Goal: Contribute content

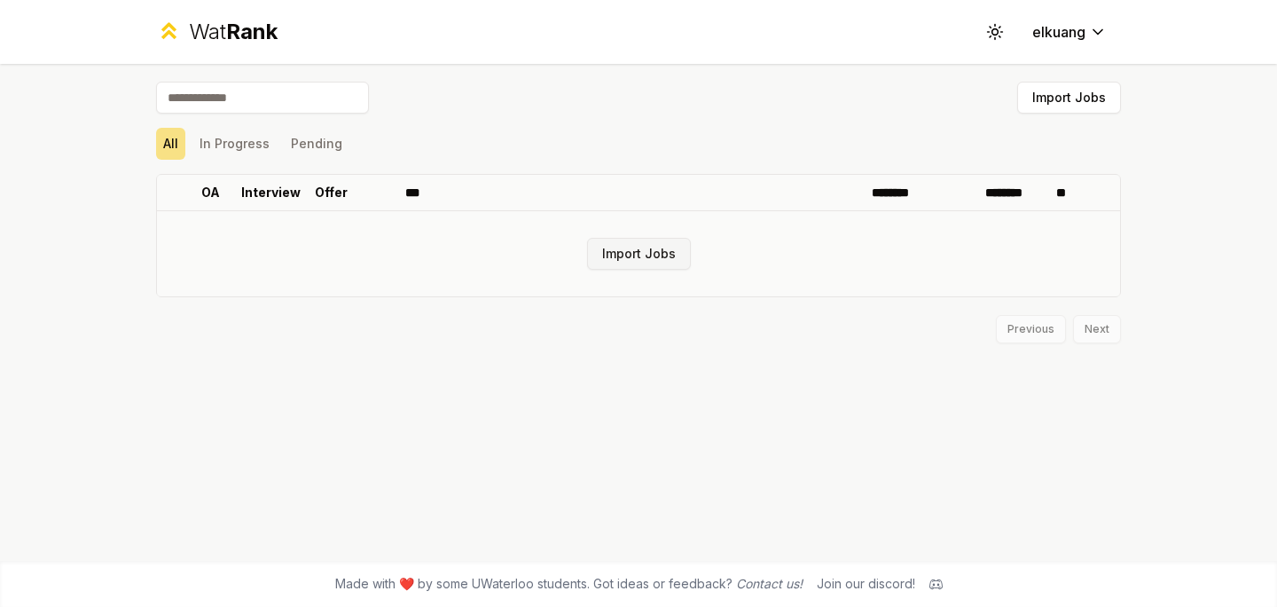
click at [621, 251] on button "Import Jobs" at bounding box center [639, 254] width 104 height 32
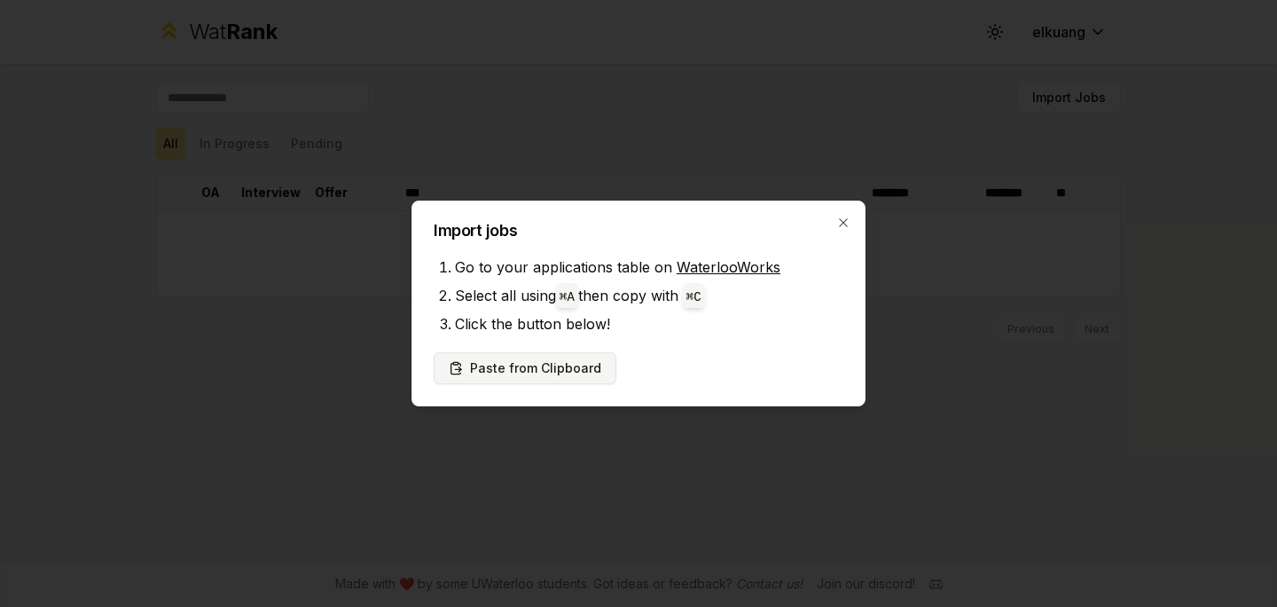
click at [549, 364] on button "Paste from Clipboard" at bounding box center [525, 368] width 183 height 32
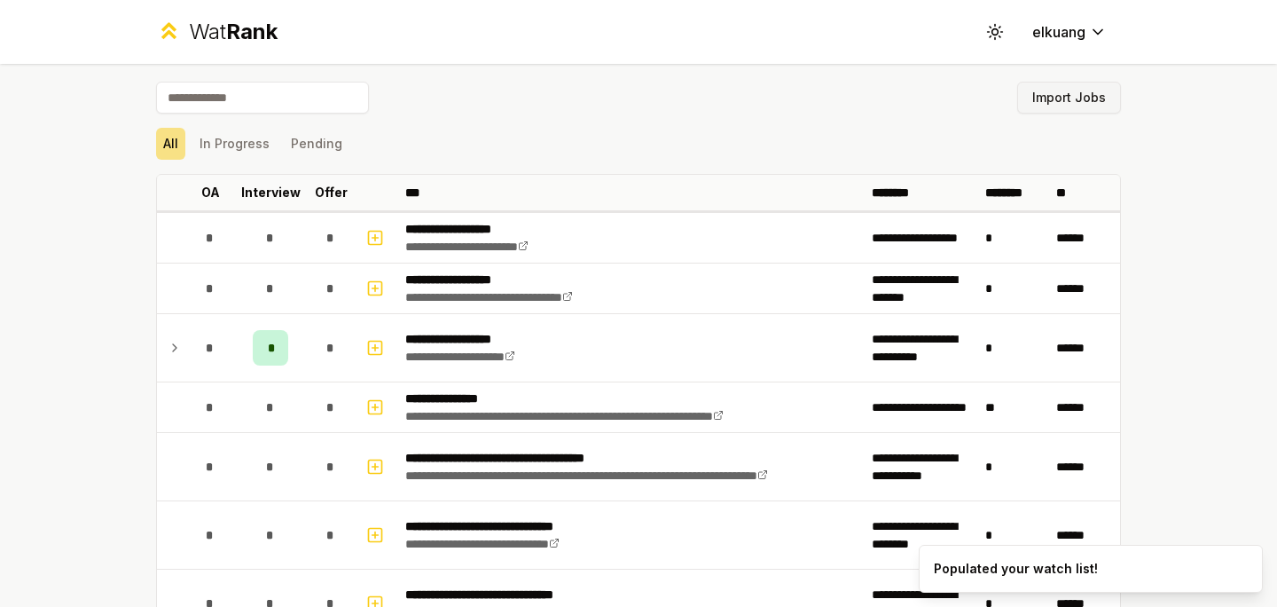
click at [1065, 99] on button "Import Jobs" at bounding box center [1069, 98] width 104 height 32
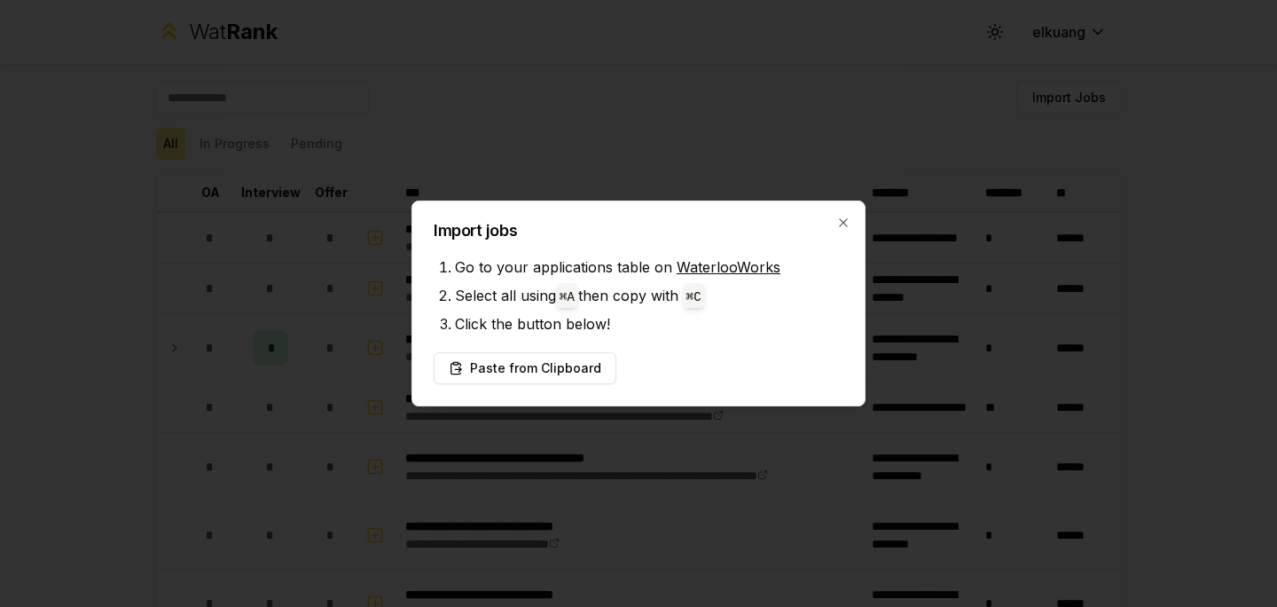
click at [823, 225] on h2 "Import jobs" at bounding box center [639, 231] width 410 height 16
click at [834, 225] on h2 "Import jobs" at bounding box center [639, 231] width 410 height 16
click at [851, 225] on div "Import jobs Go to your applications table on WaterlooWorks Select all using ⌘ A…" at bounding box center [639, 303] width 454 height 206
click at [848, 224] on icon "button" at bounding box center [843, 223] width 14 height 14
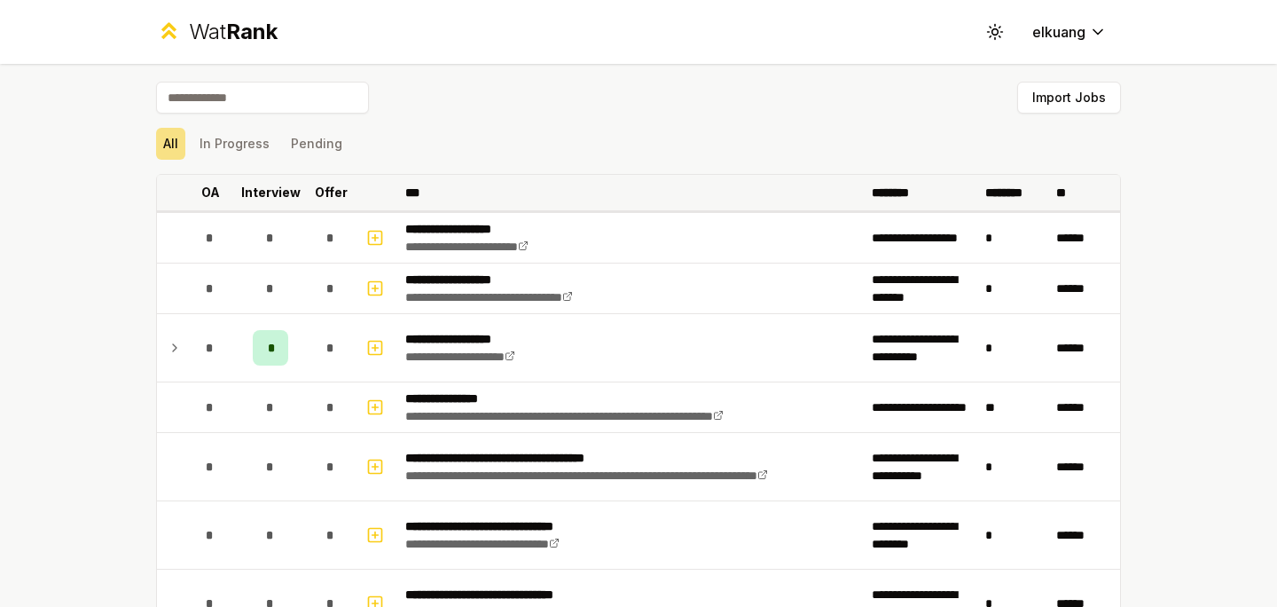
click at [254, 196] on p "Interview" at bounding box center [270, 193] width 59 height 18
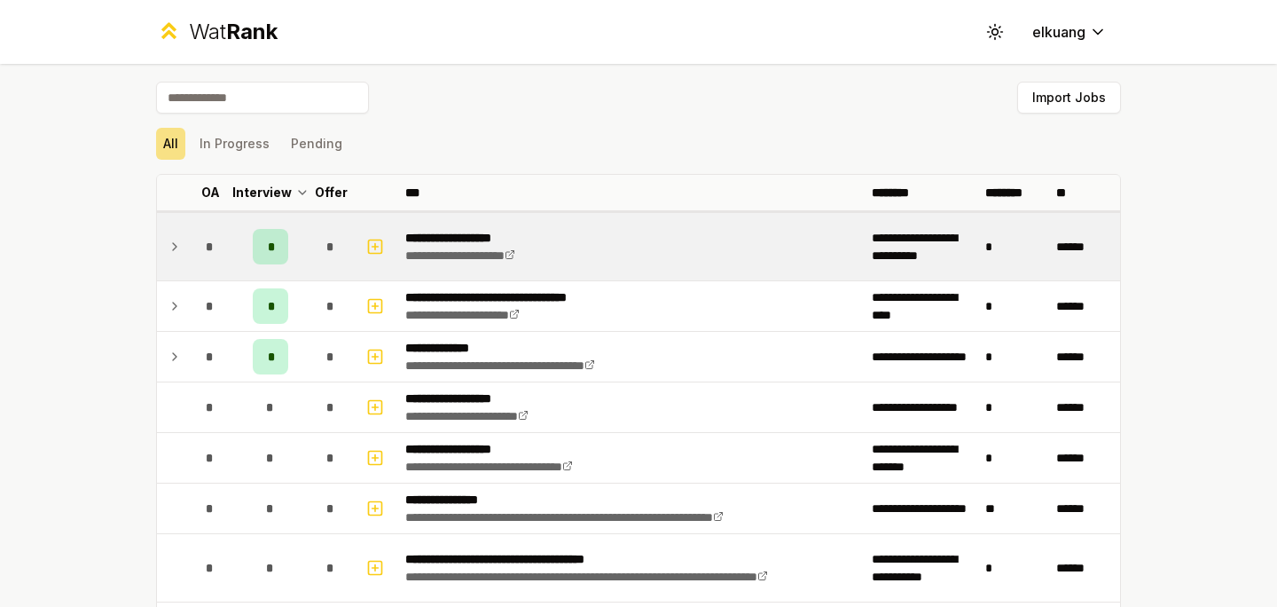
click at [268, 248] on span "*" at bounding box center [270, 247] width 5 height 18
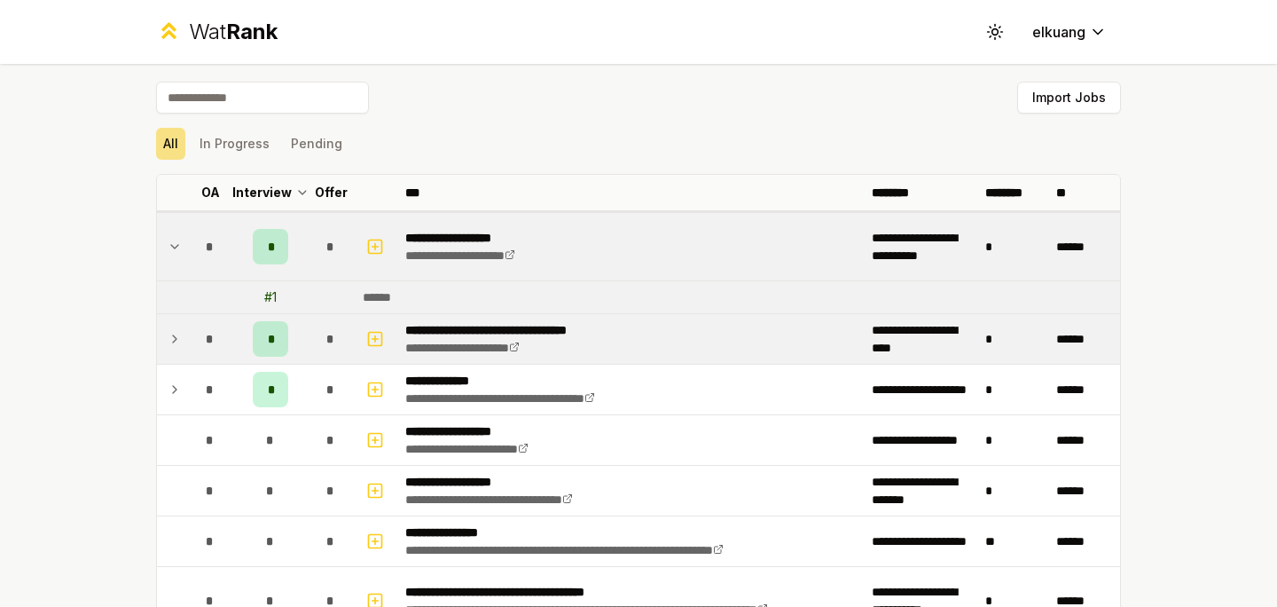
click at [278, 341] on div "*" at bounding box center [270, 338] width 35 height 35
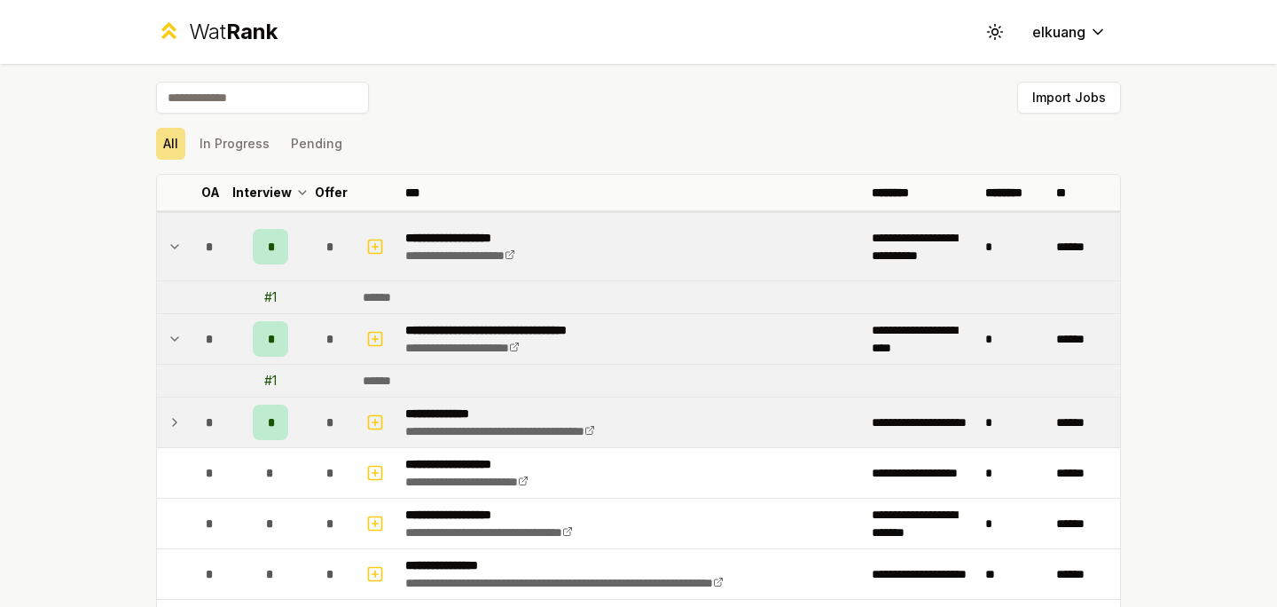
click at [274, 429] on div "*" at bounding box center [270, 421] width 35 height 35
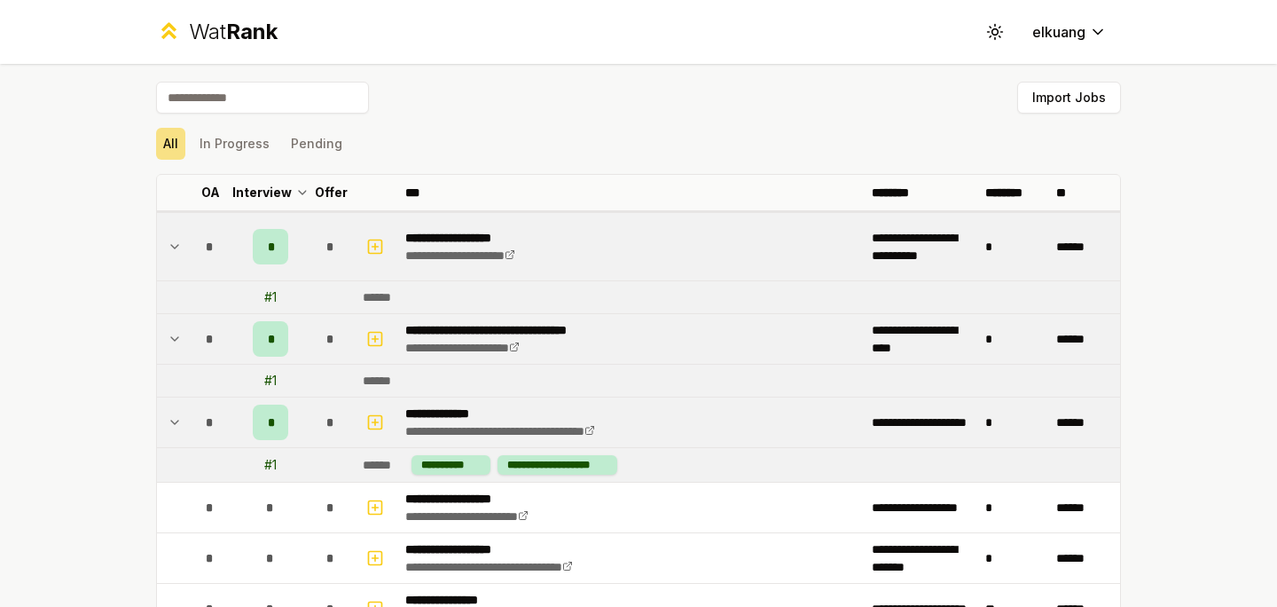
click at [568, 125] on div "All In Progress Pending" at bounding box center [638, 144] width 965 height 46
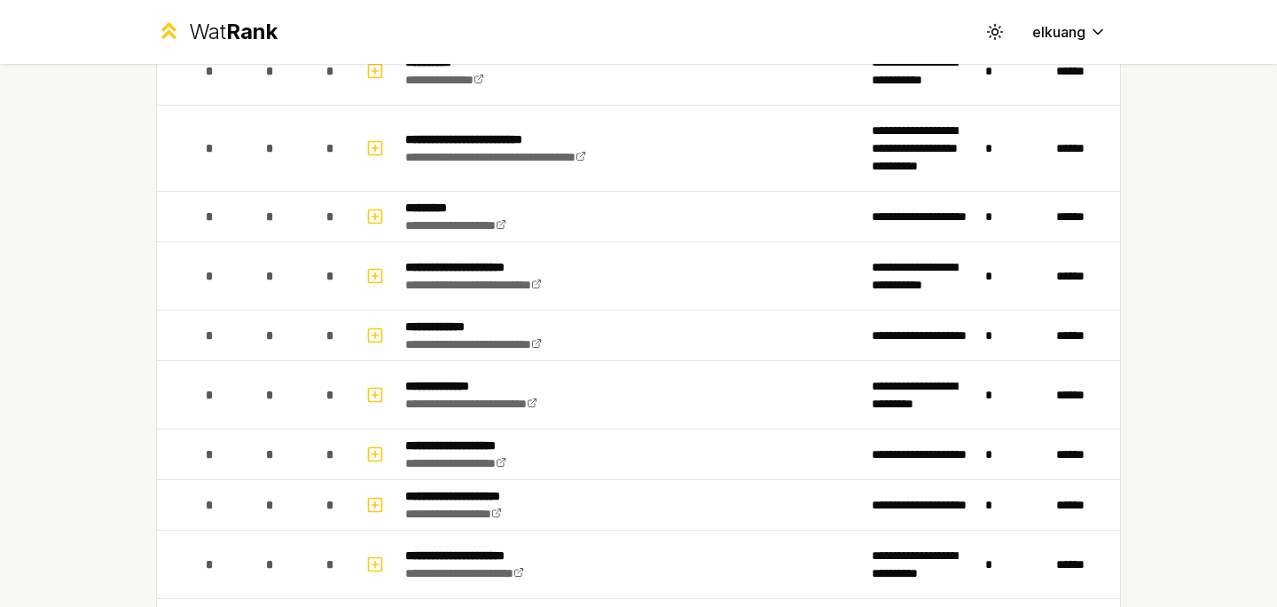
scroll to position [2659, 0]
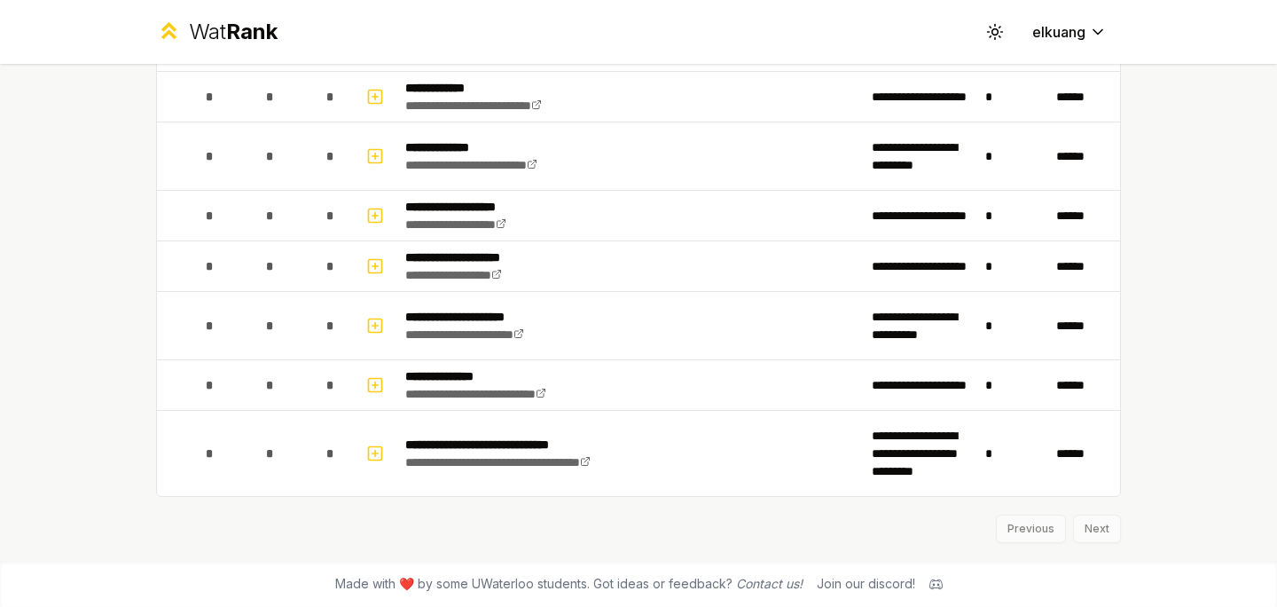
click at [1100, 538] on div "Previous Next" at bounding box center [638, 520] width 965 height 46
click at [1100, 536] on div "Previous Next" at bounding box center [638, 520] width 965 height 46
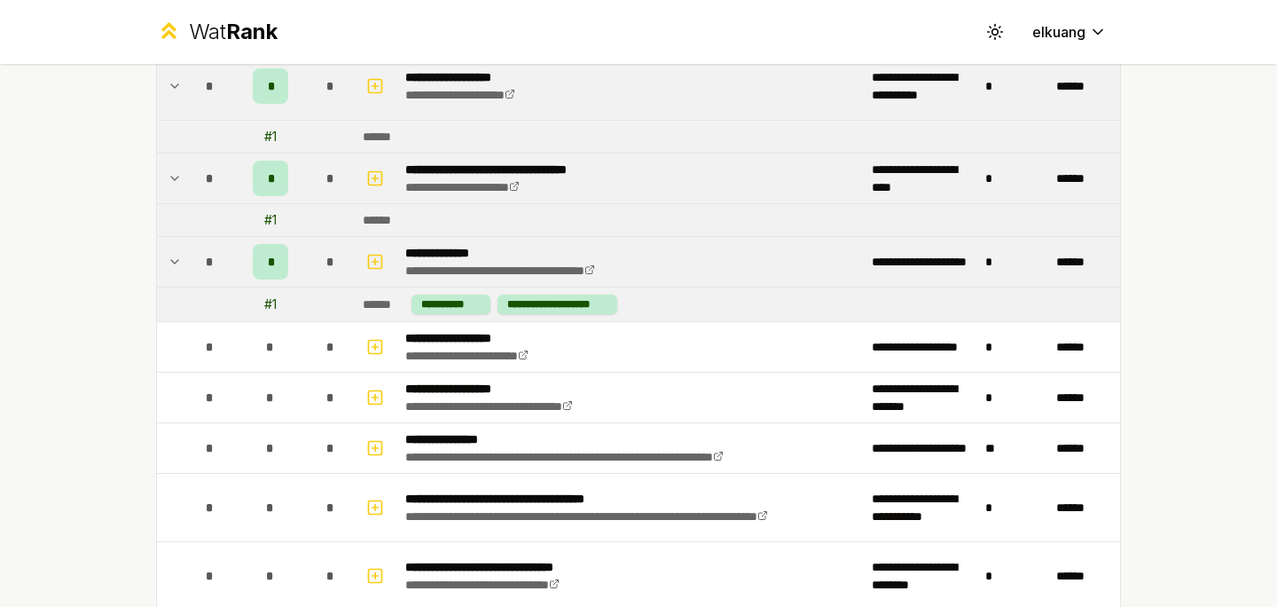
scroll to position [0, 0]
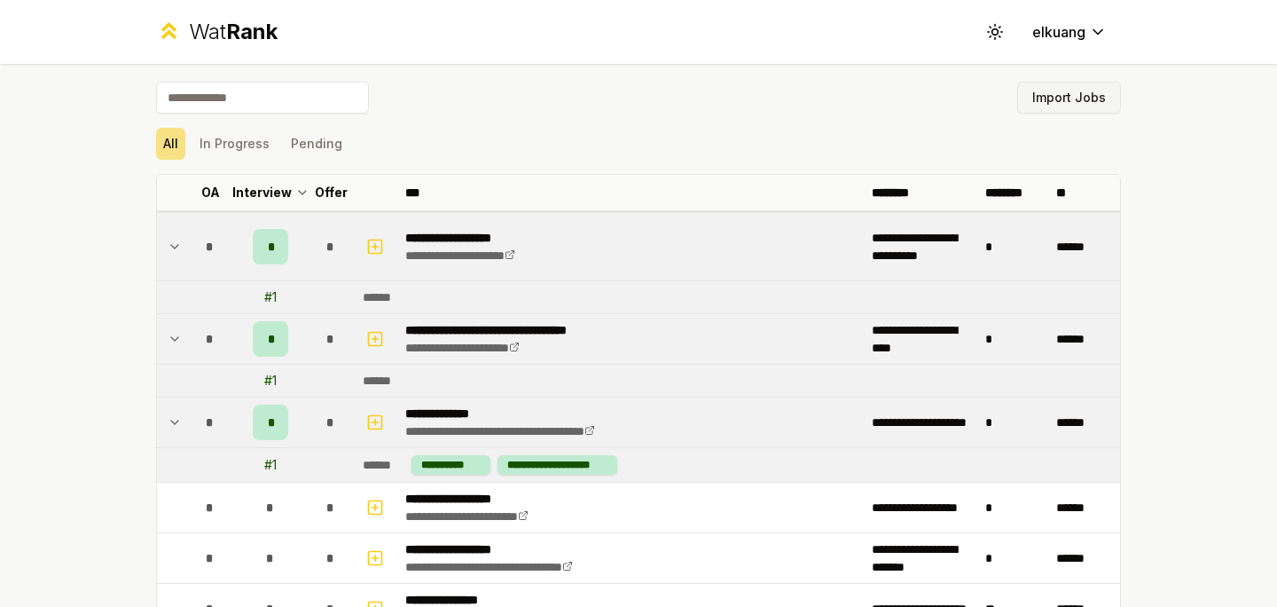
click at [1079, 103] on button "Import Jobs" at bounding box center [1069, 98] width 104 height 32
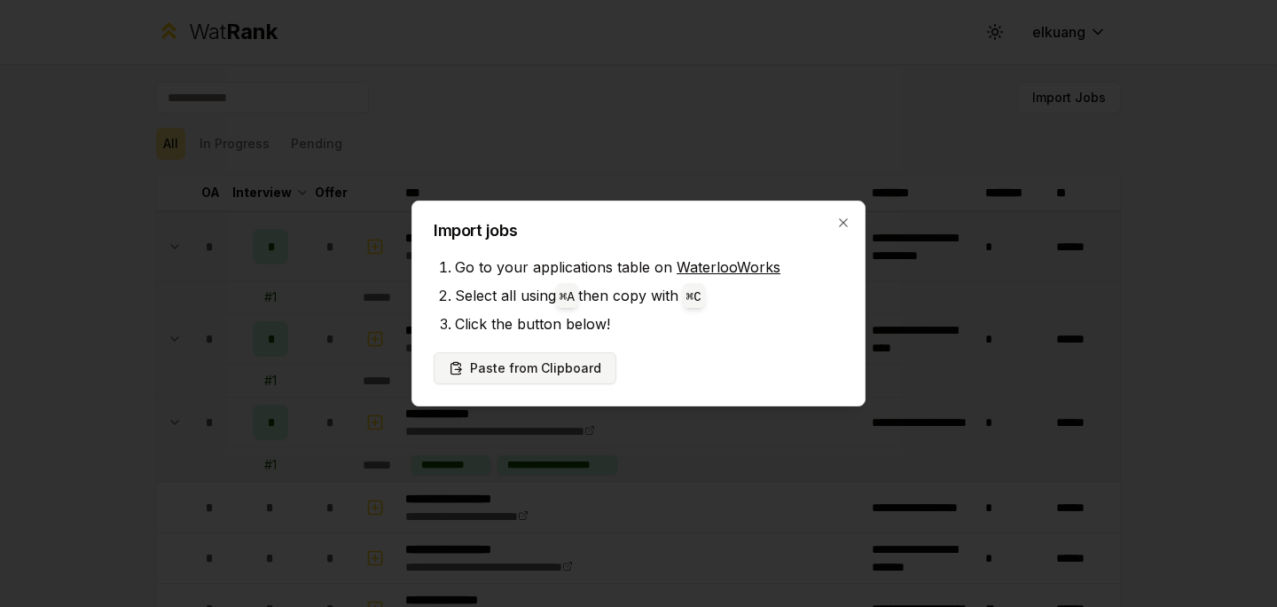
click at [595, 361] on button "Paste from Clipboard" at bounding box center [525, 368] width 183 height 32
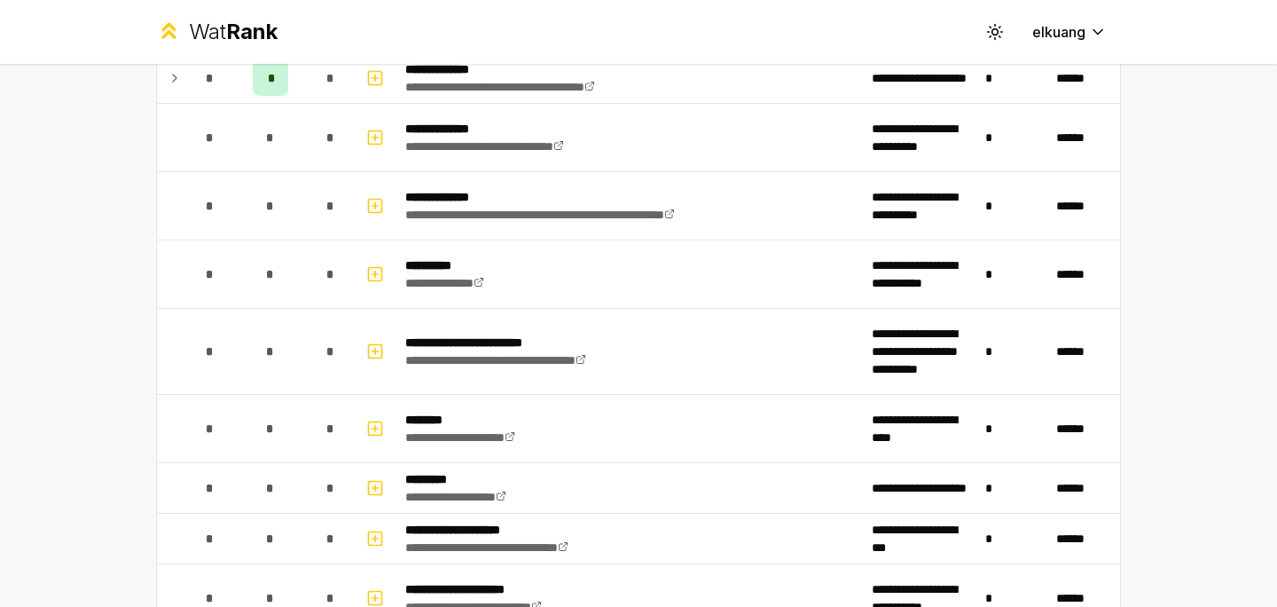
scroll to position [3854, 0]
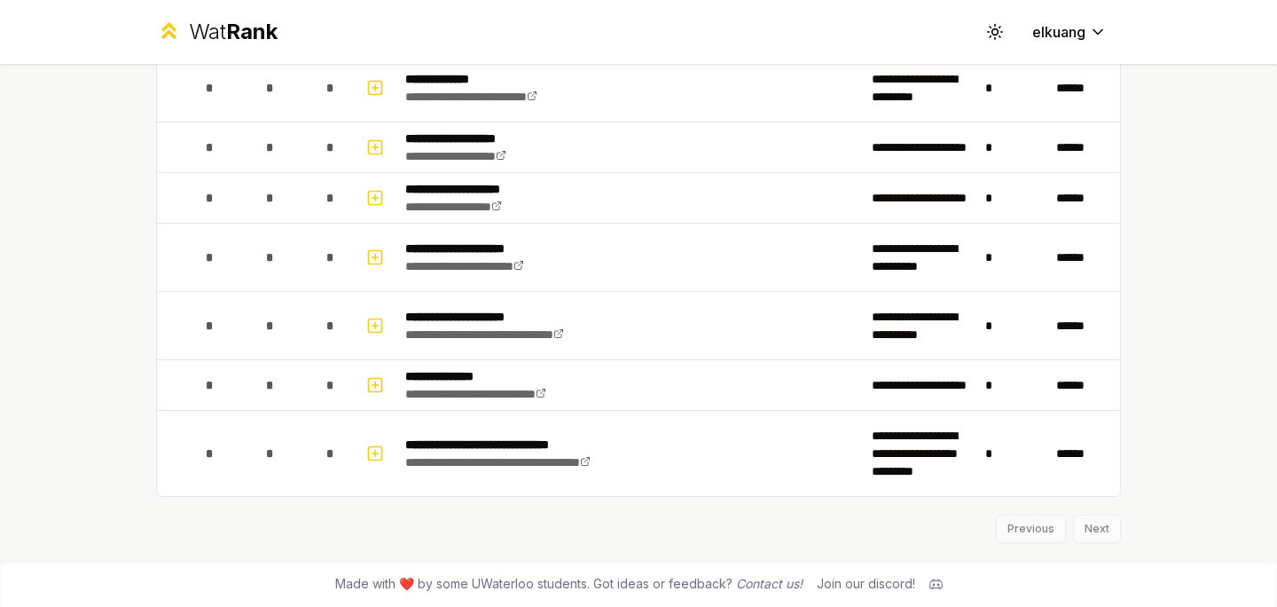
click at [1076, 519] on div "Previous Next" at bounding box center [638, 520] width 965 height 46
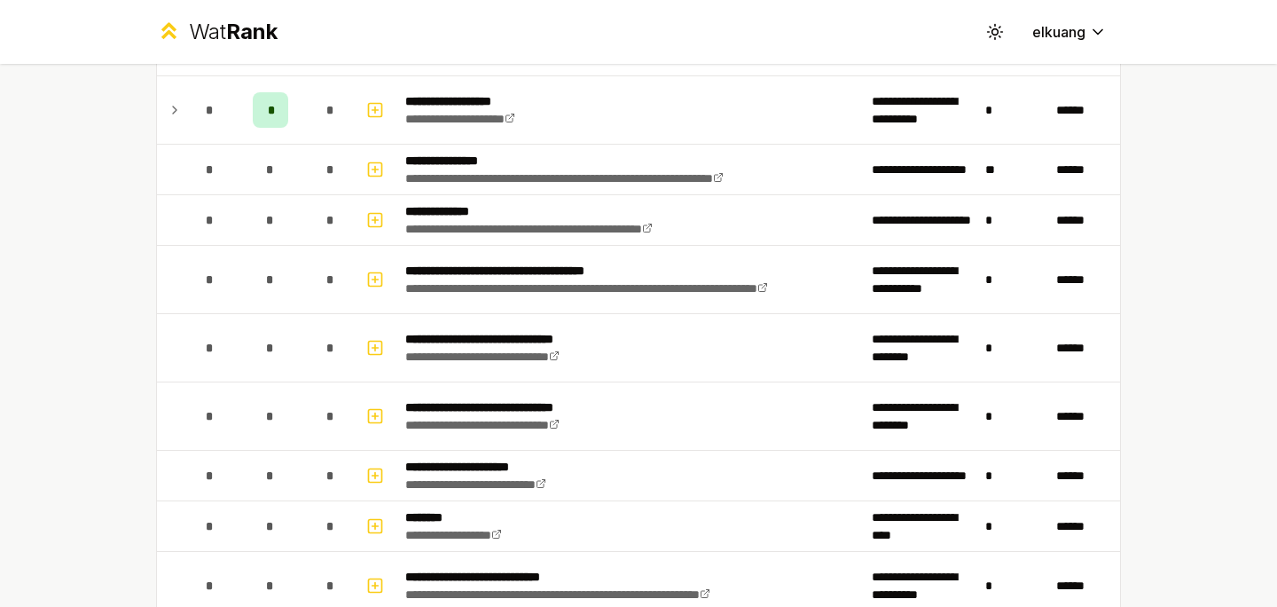
scroll to position [0, 0]
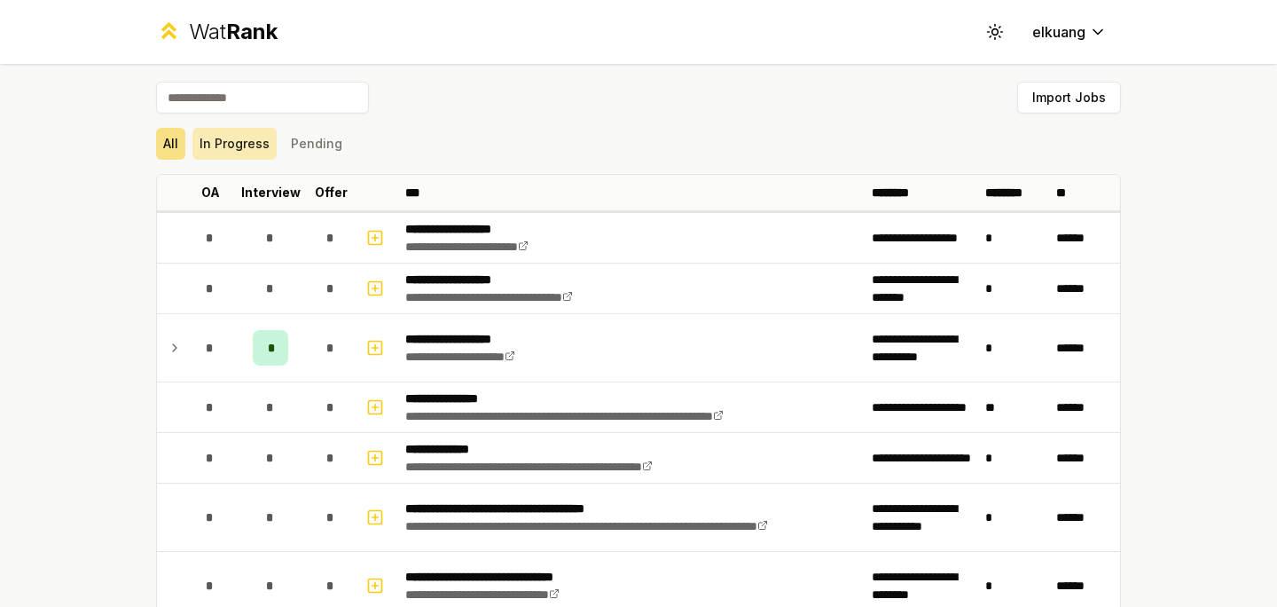
click at [216, 131] on button "In Progress" at bounding box center [234, 144] width 84 height 32
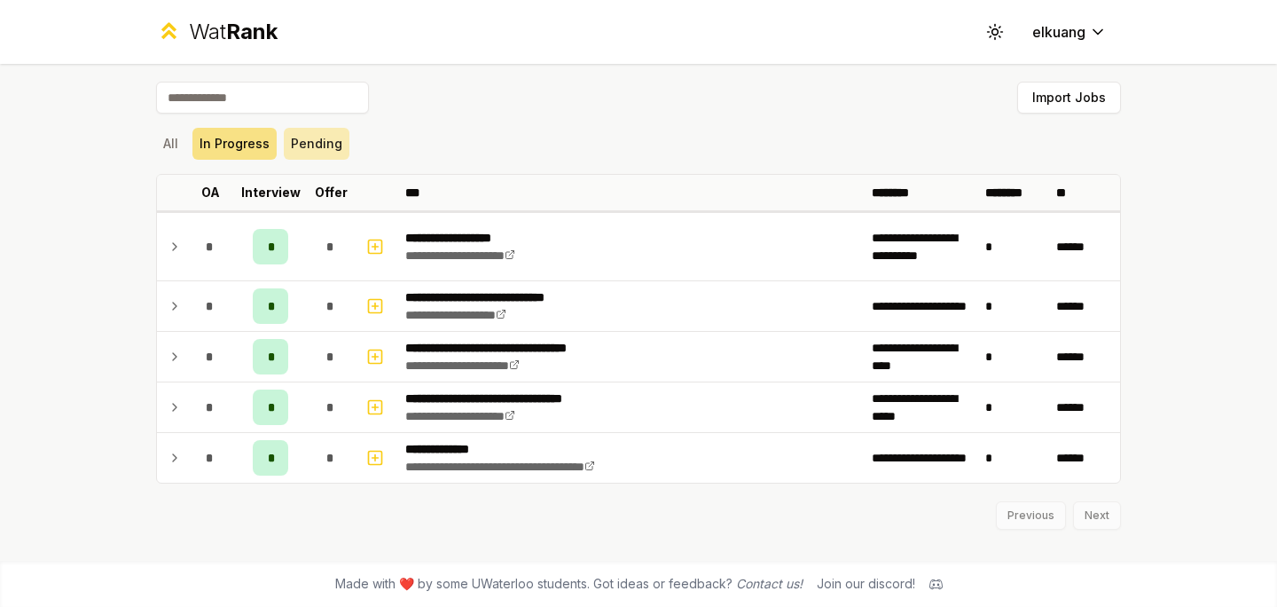
click at [302, 150] on button "Pending" at bounding box center [317, 144] width 66 height 32
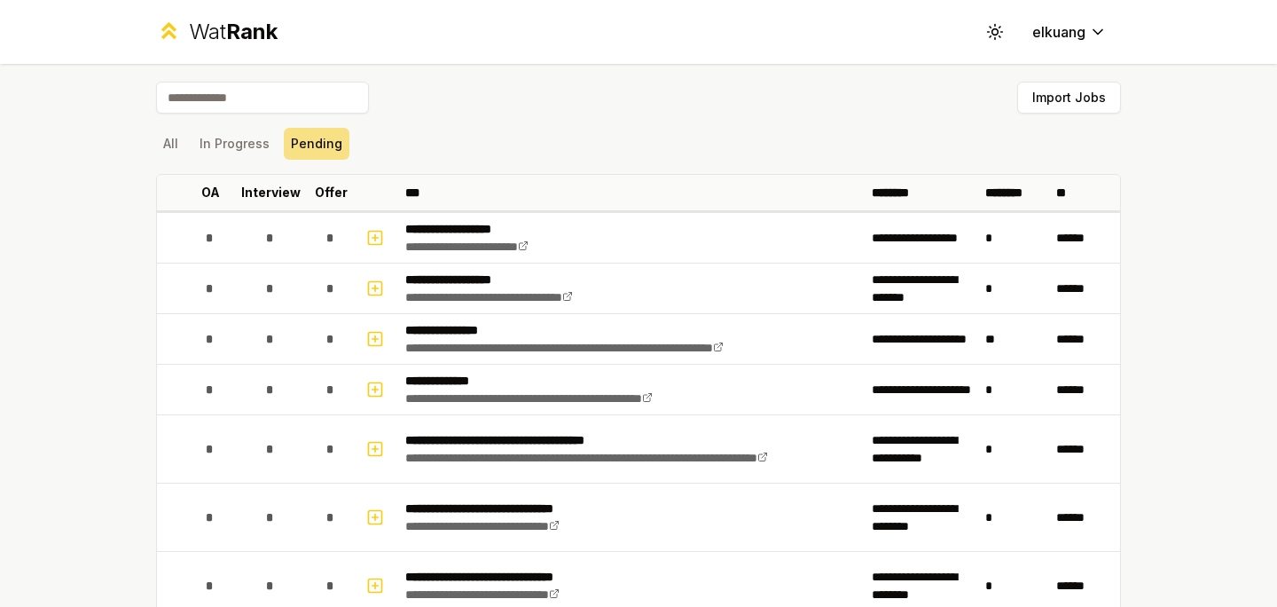
click at [516, 148] on div "All In Progress Pending" at bounding box center [638, 144] width 965 height 32
click at [235, 132] on button "In Progress" at bounding box center [234, 144] width 84 height 32
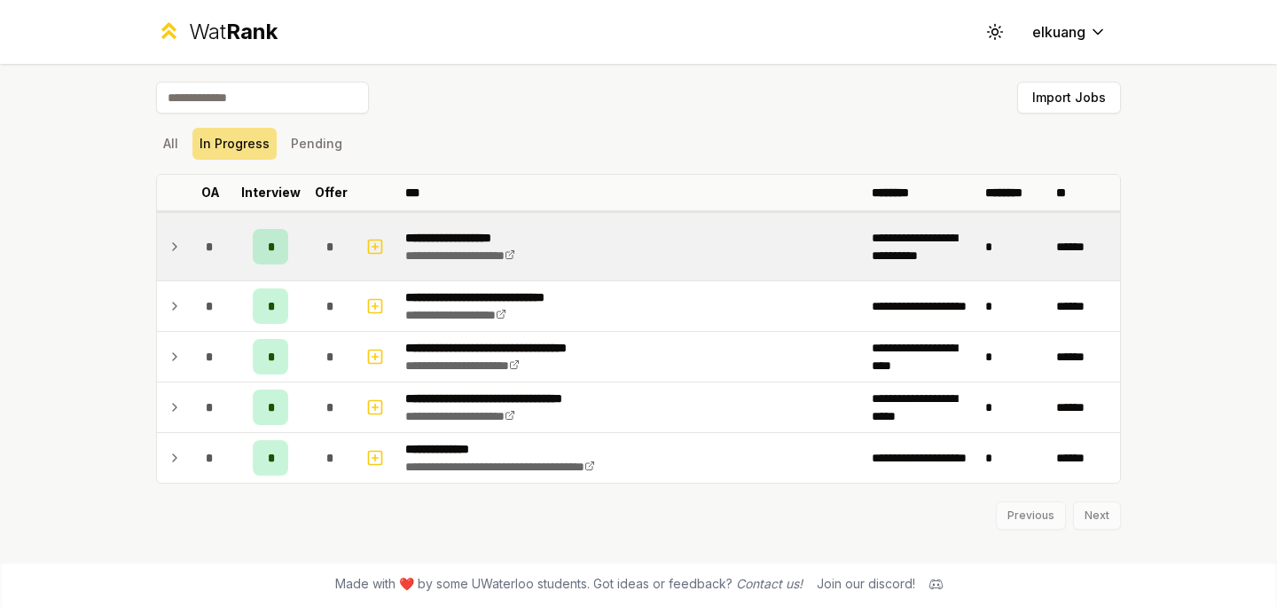
click at [271, 240] on span "*" at bounding box center [270, 247] width 5 height 18
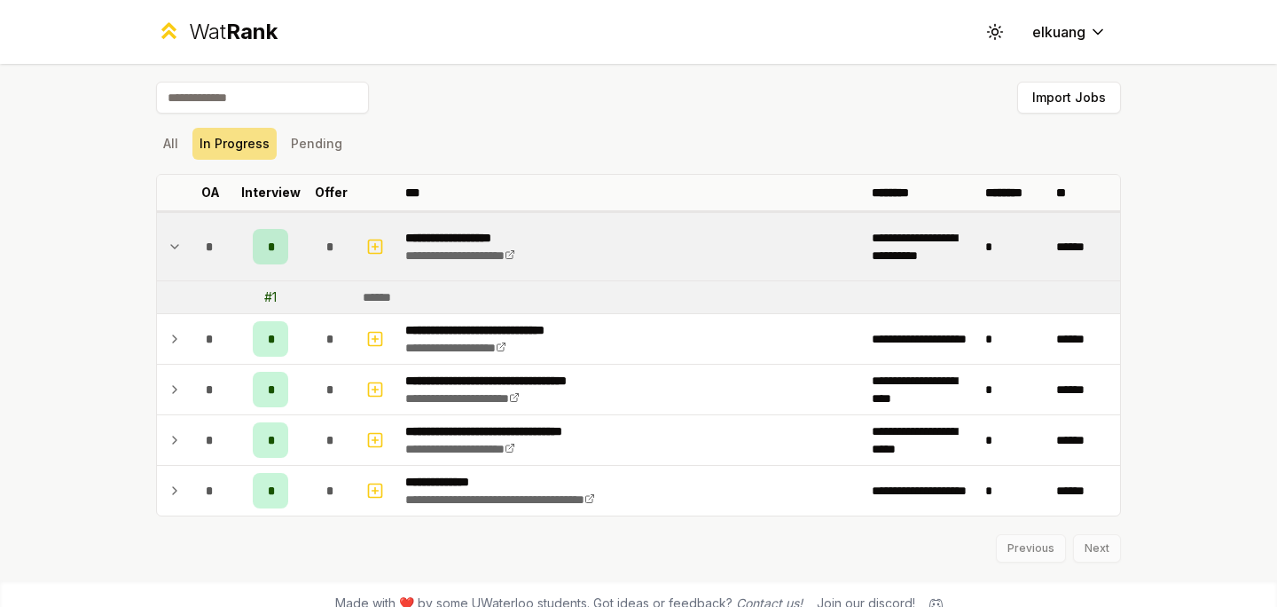
click at [271, 240] on div "*" at bounding box center [270, 246] width 35 height 35
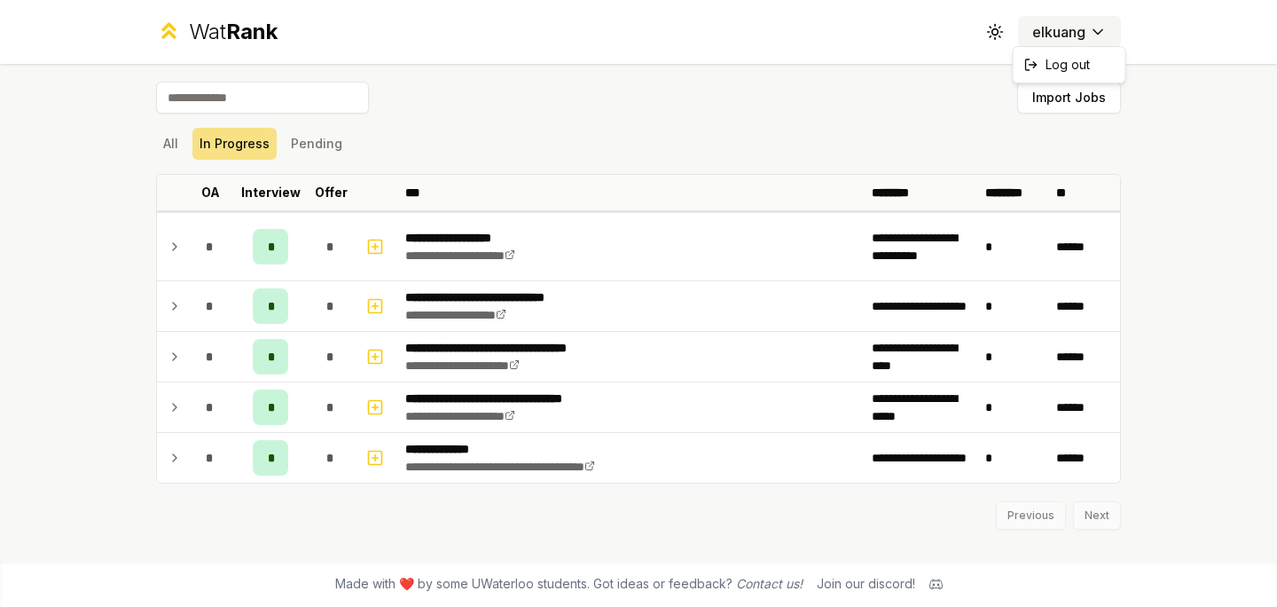
click at [1072, 40] on html "**********" at bounding box center [638, 303] width 1277 height 607
click at [549, 64] on html "**********" at bounding box center [638, 303] width 1277 height 607
click at [170, 153] on button "All" at bounding box center [170, 144] width 29 height 32
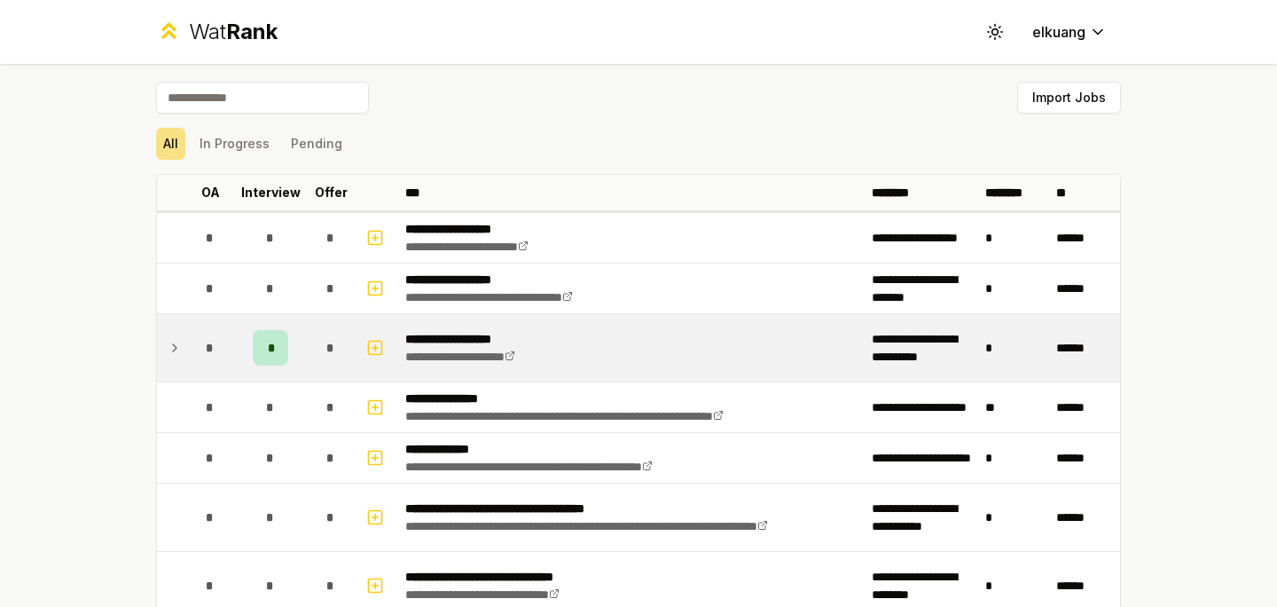
scroll to position [9, 0]
click at [272, 361] on div "*" at bounding box center [270, 347] width 35 height 35
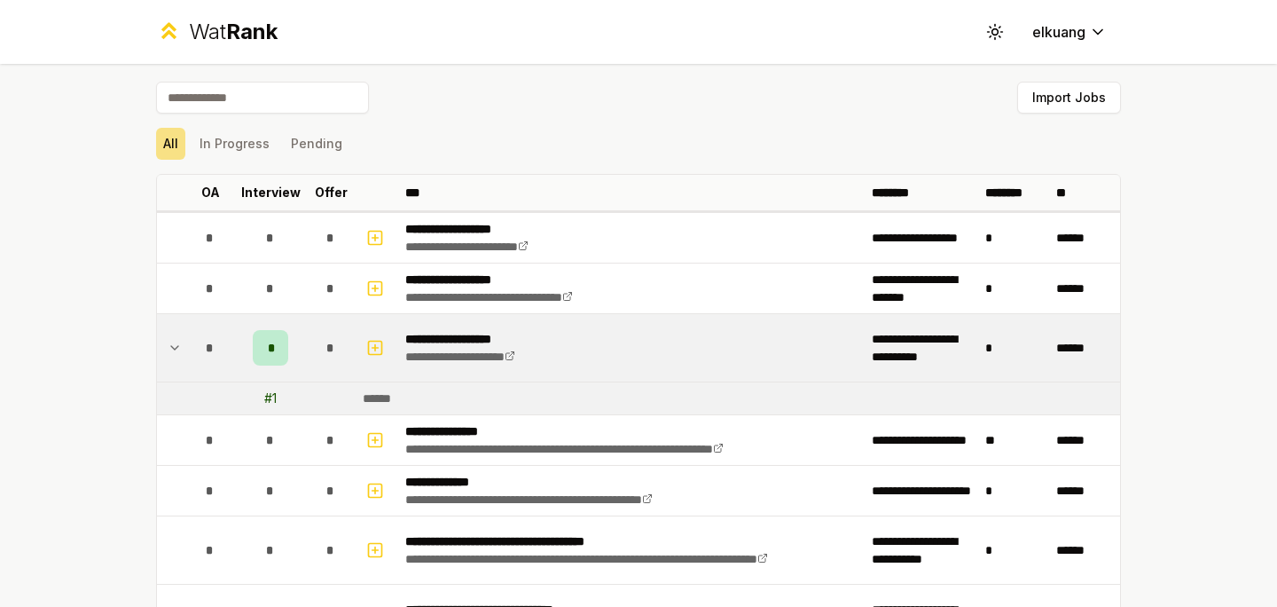
click at [272, 361] on div "*" at bounding box center [270, 347] width 35 height 35
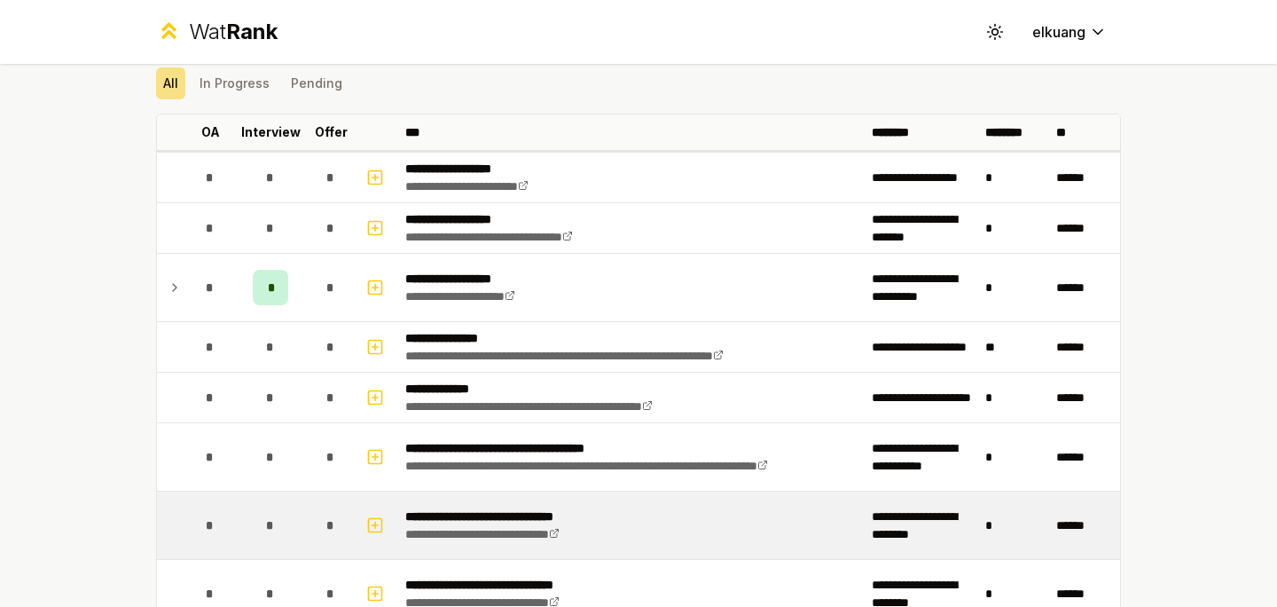
scroll to position [96, 0]
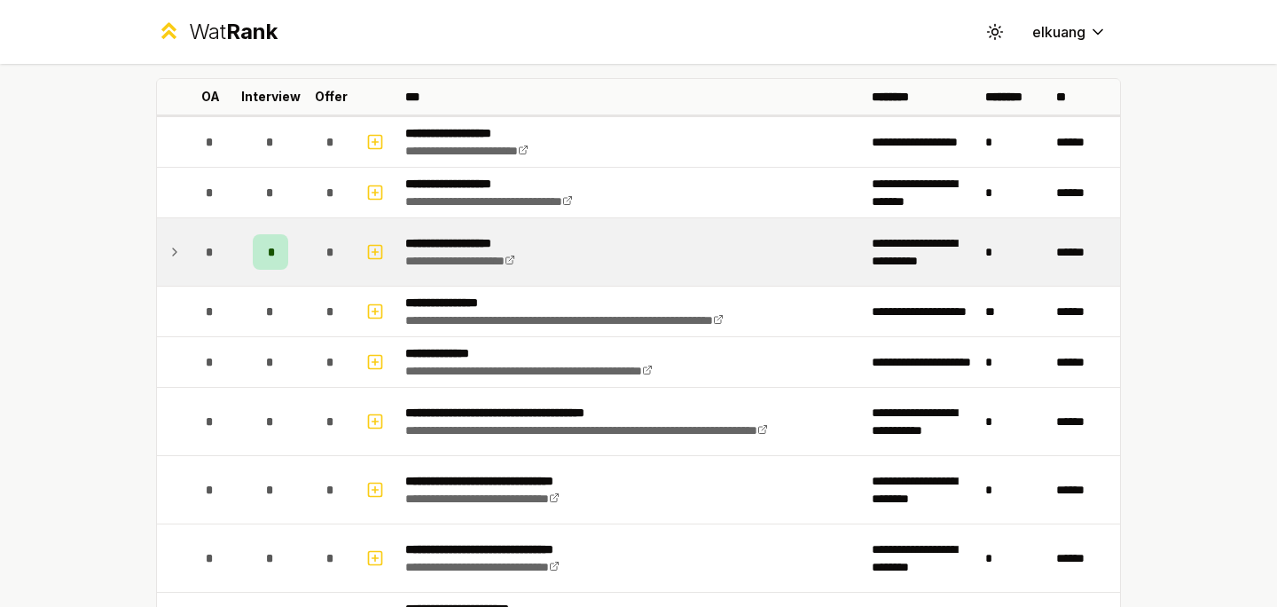
click at [398, 246] on td "**********" at bounding box center [631, 251] width 467 height 67
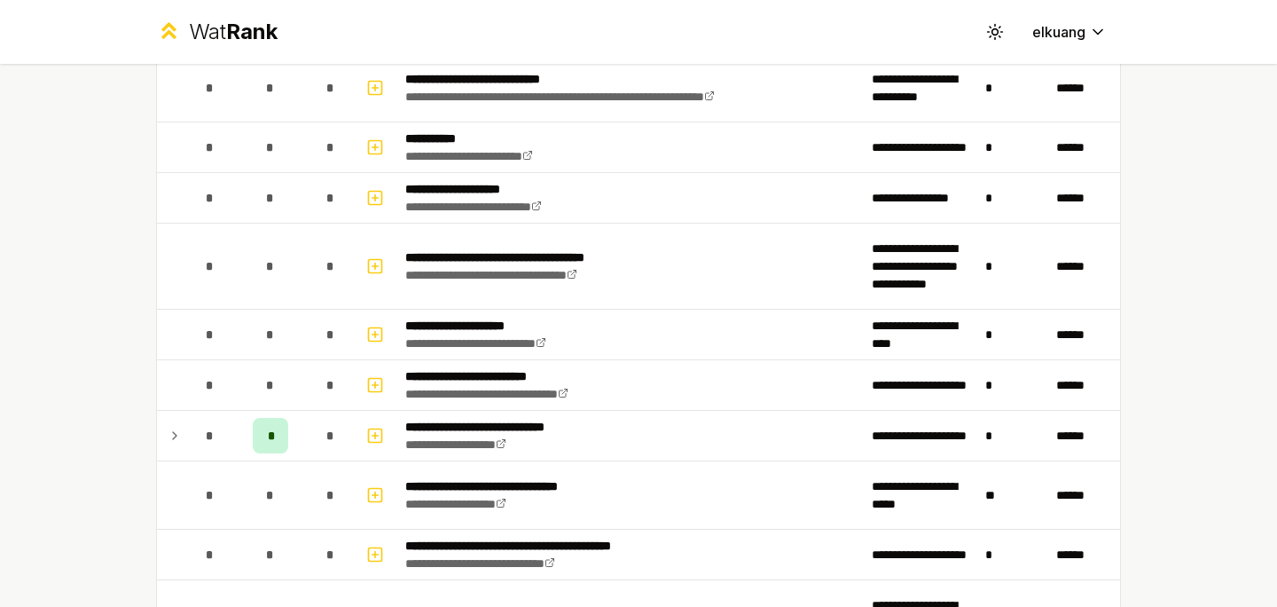
scroll to position [1087, 0]
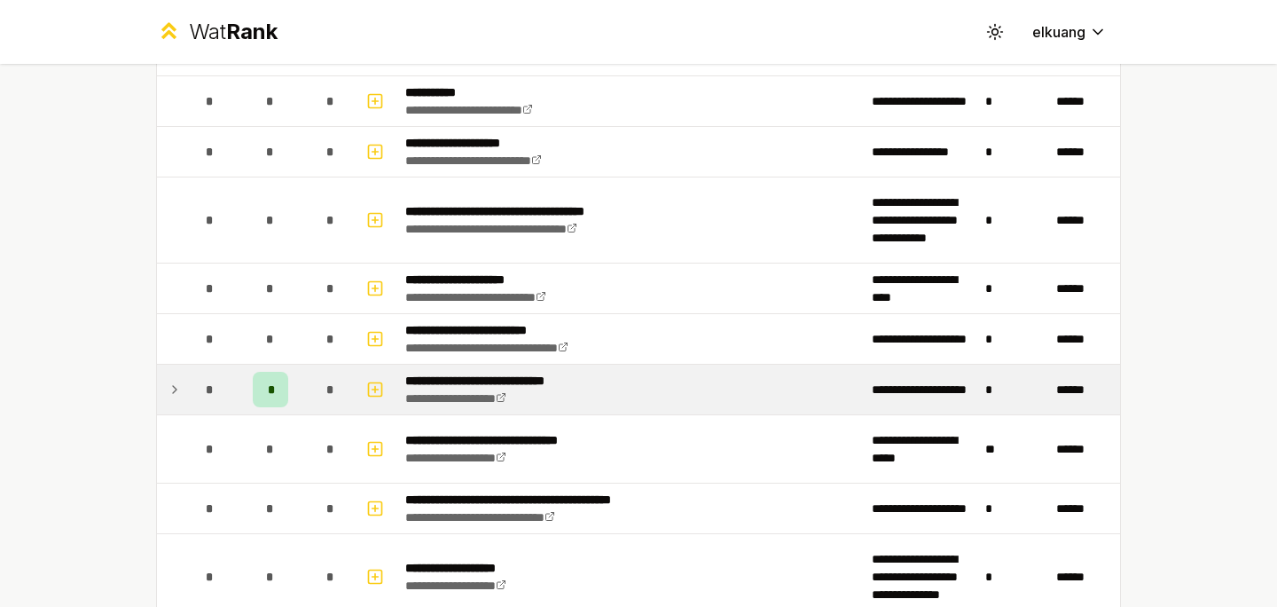
click at [321, 379] on div "*" at bounding box center [330, 389] width 35 height 35
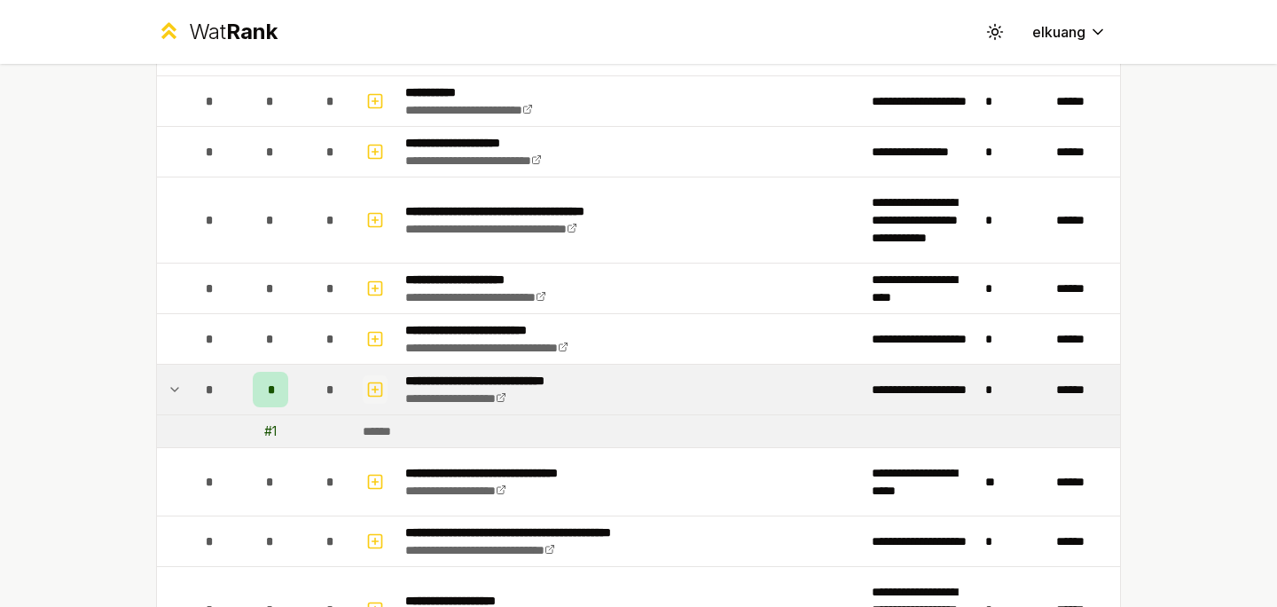
scroll to position [0, 0]
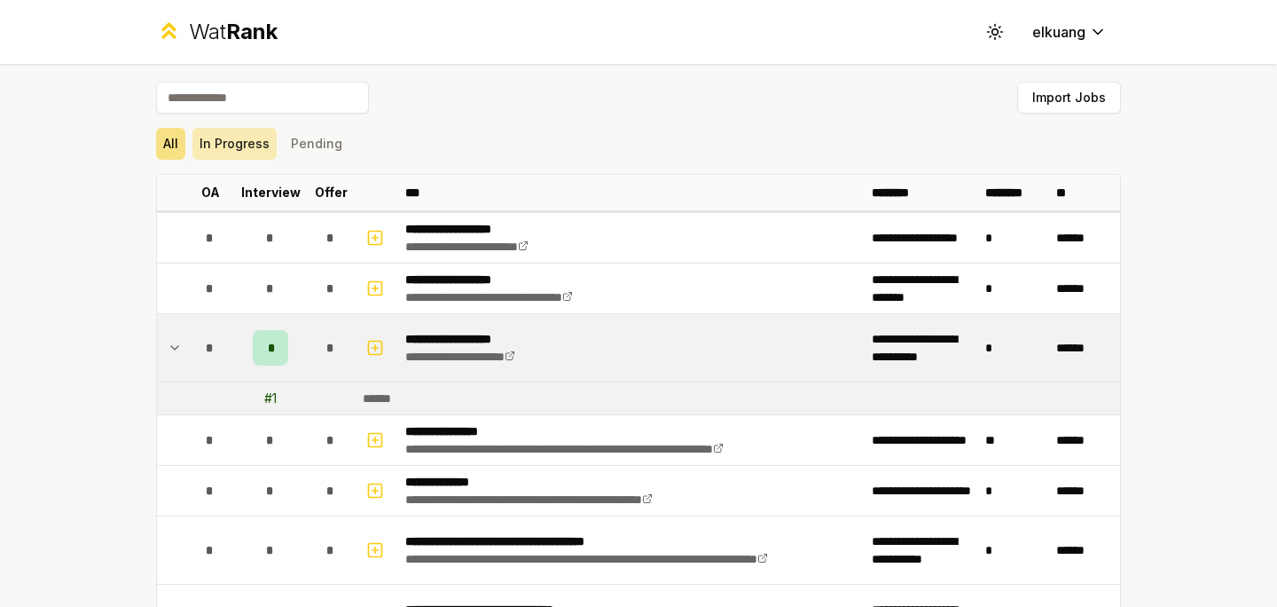
click at [232, 138] on button "In Progress" at bounding box center [234, 144] width 84 height 32
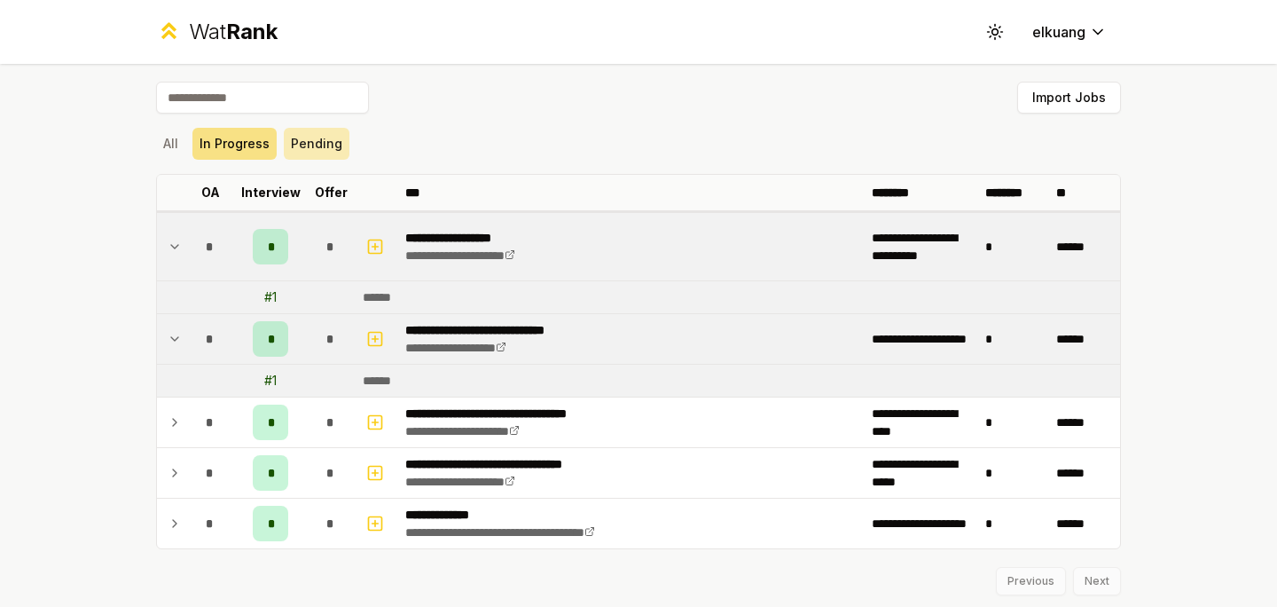
click at [302, 153] on button "Pending" at bounding box center [317, 144] width 66 height 32
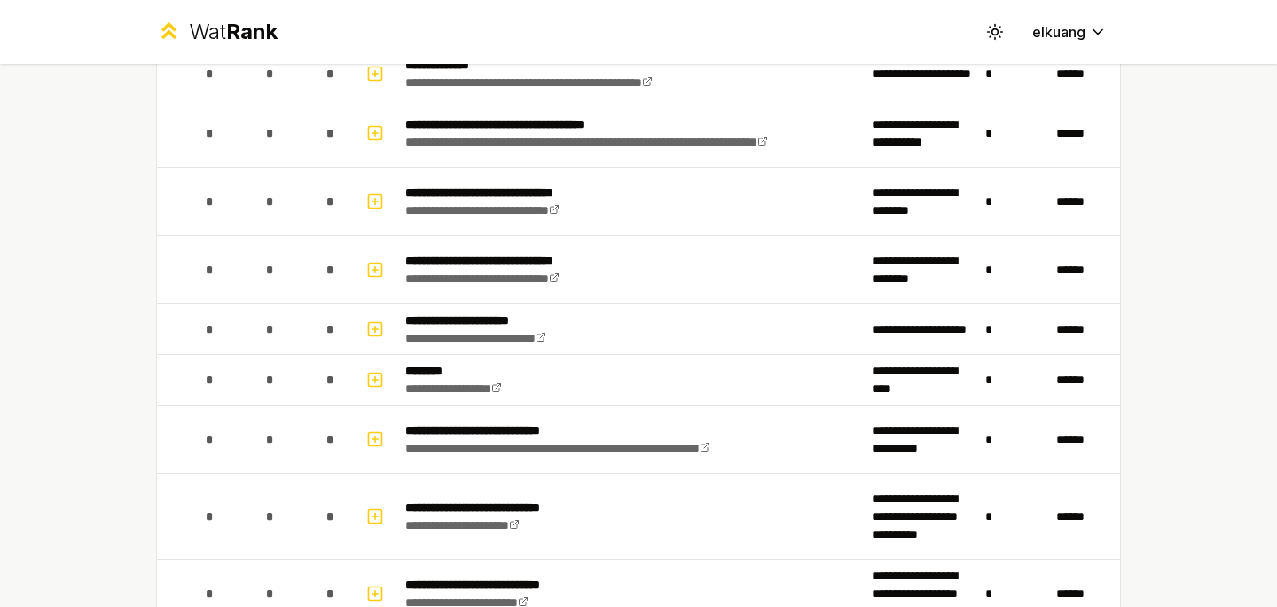
scroll to position [322, 0]
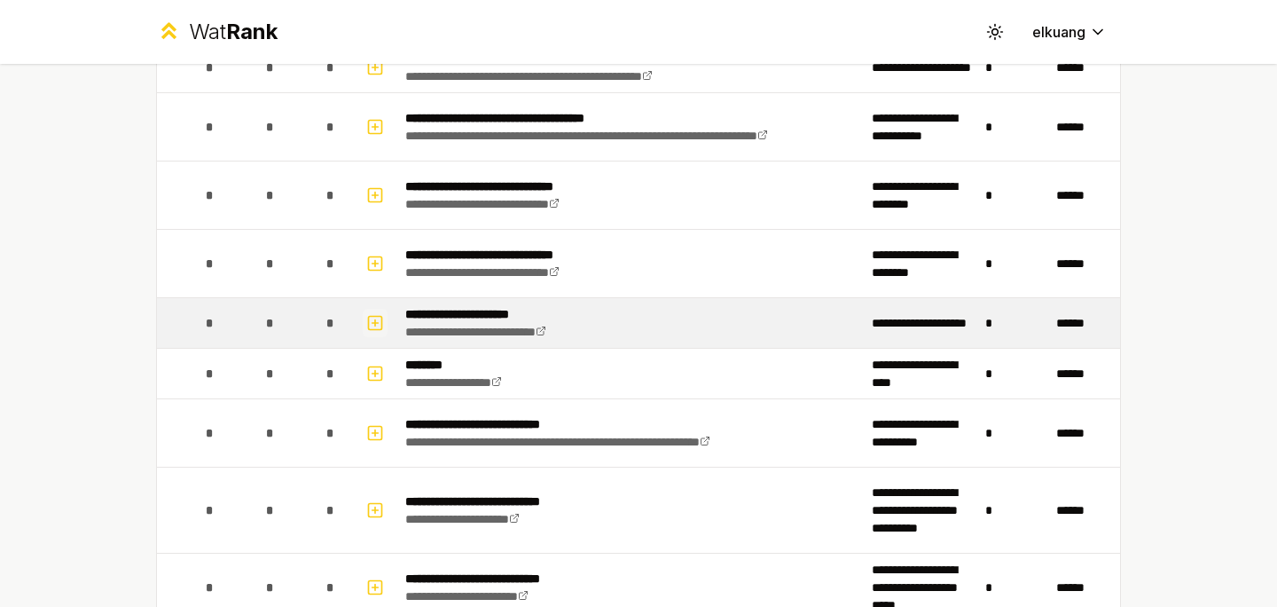
click at [363, 327] on button "button" at bounding box center [375, 323] width 25 height 28
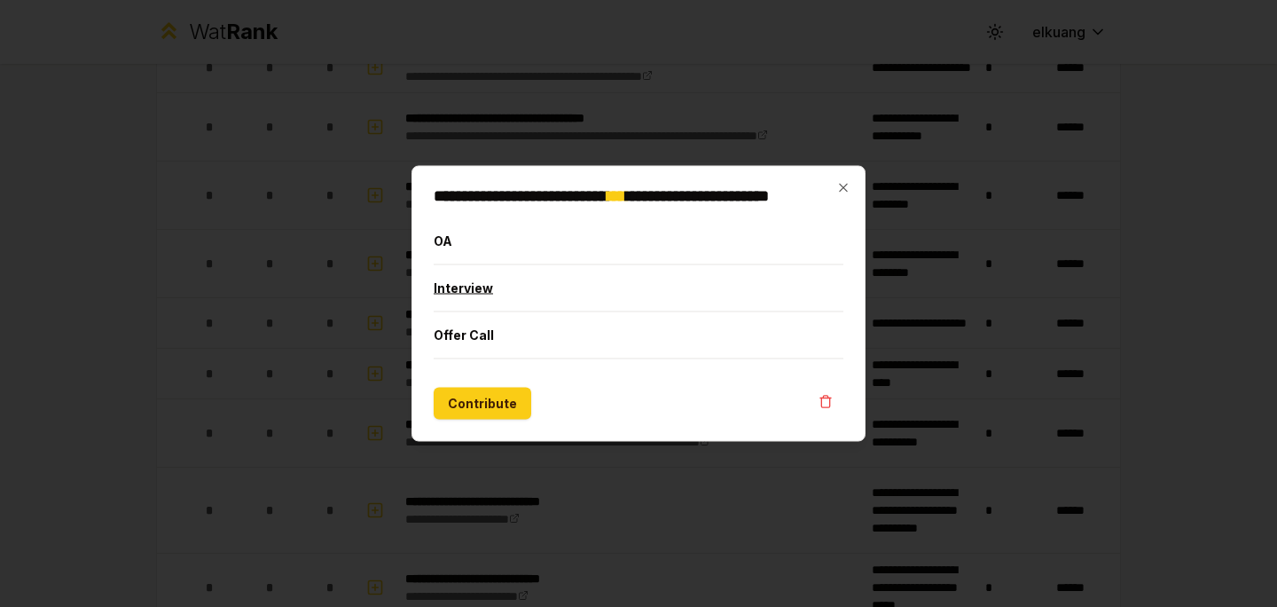
click at [462, 294] on button "Interview" at bounding box center [639, 288] width 410 height 46
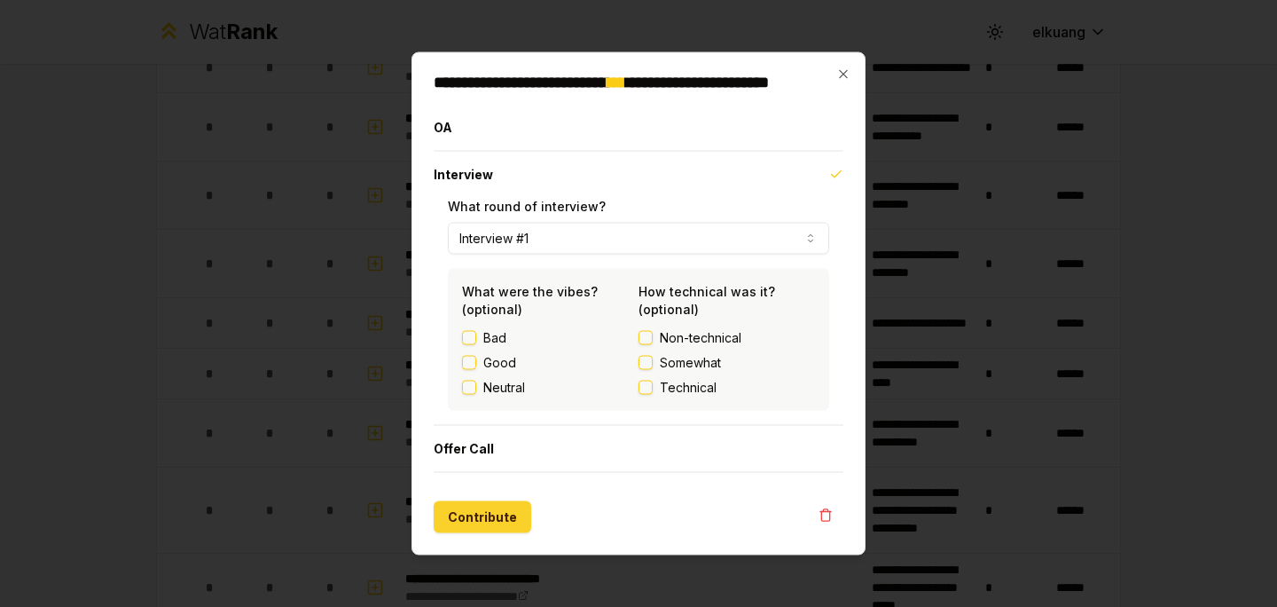
click at [484, 525] on button "Contribute" at bounding box center [483, 517] width 98 height 32
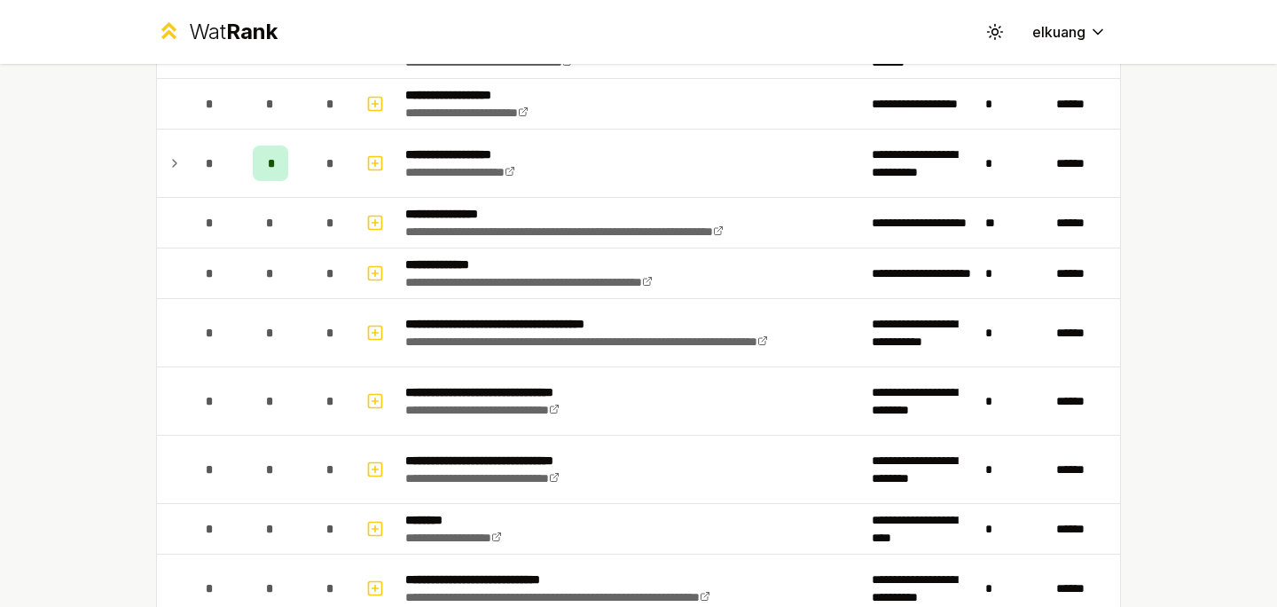
scroll to position [0, 0]
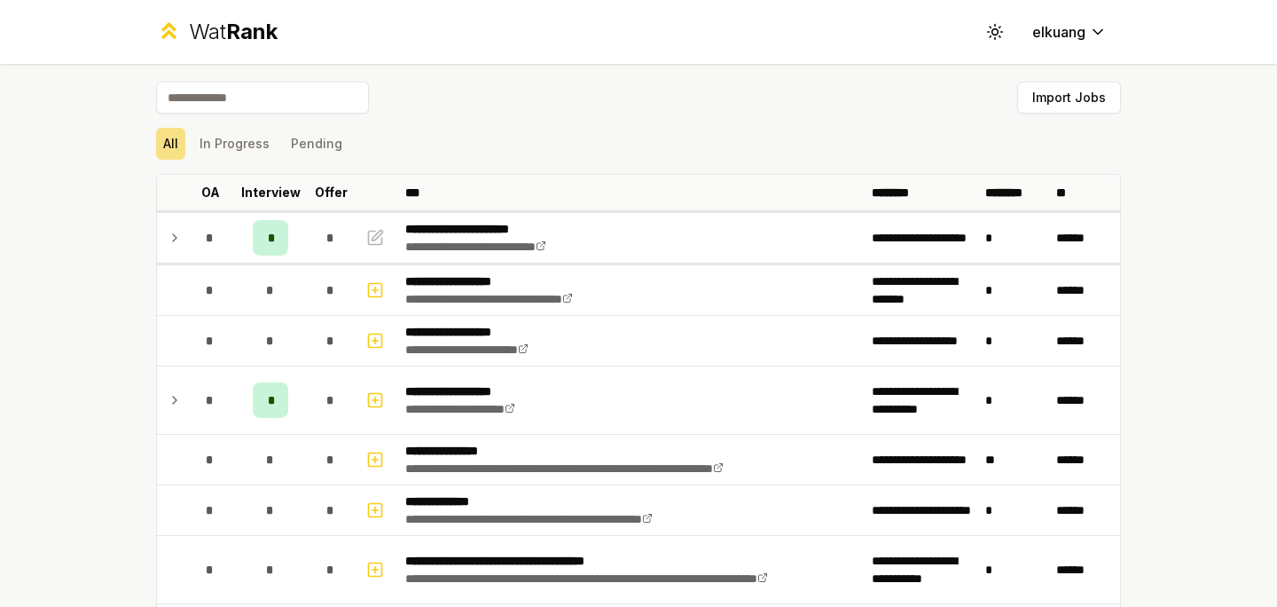
click at [251, 111] on input at bounding box center [262, 98] width 213 height 32
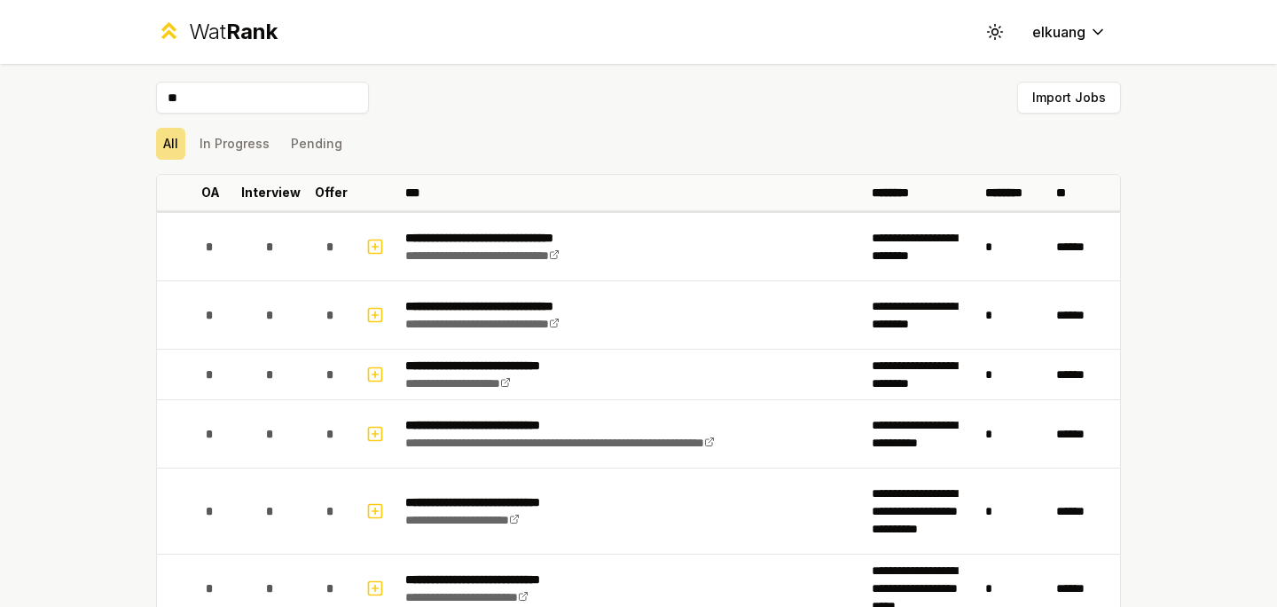
type input "*"
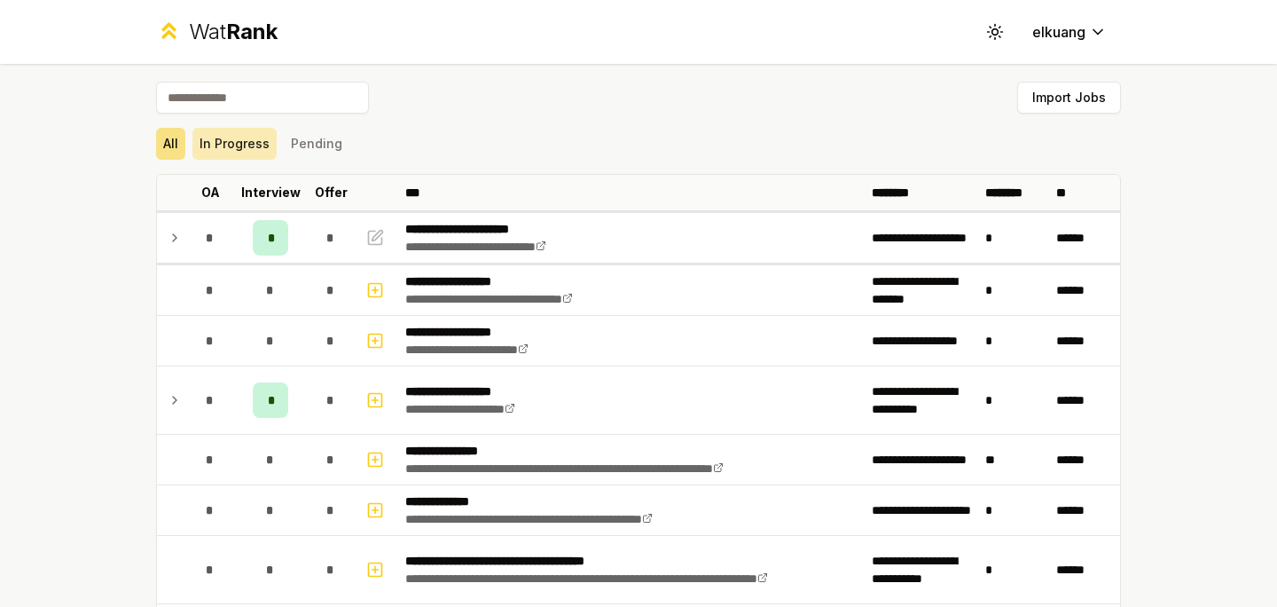
click at [255, 138] on button "In Progress" at bounding box center [234, 144] width 84 height 32
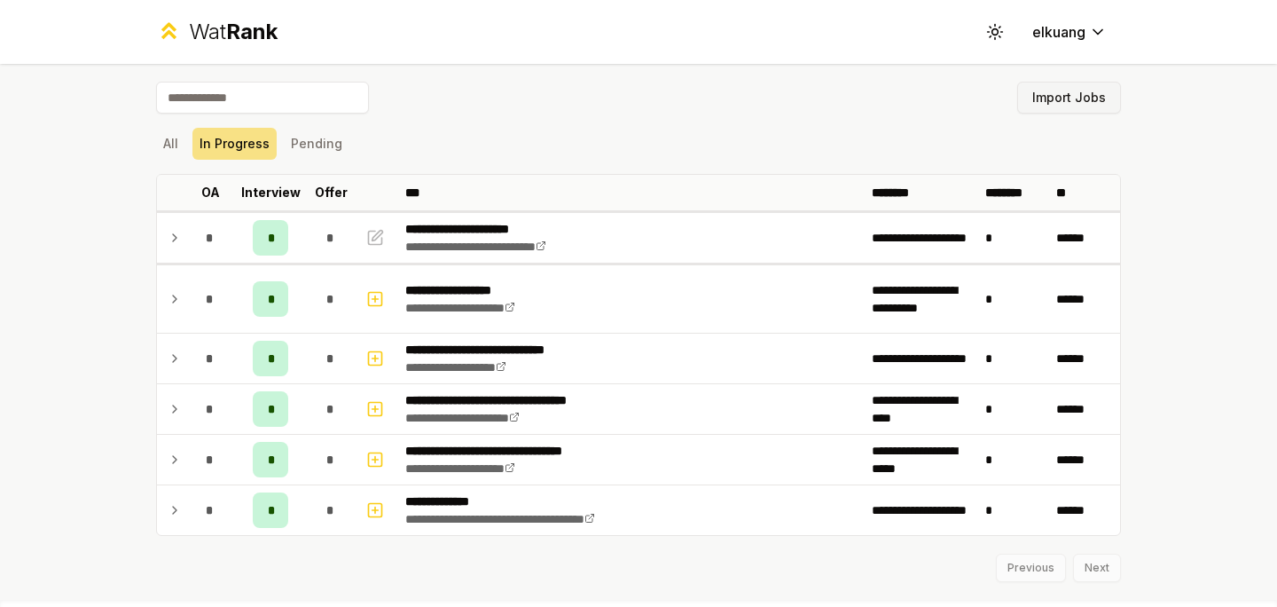
click at [1054, 86] on button "Import Jobs" at bounding box center [1069, 98] width 104 height 32
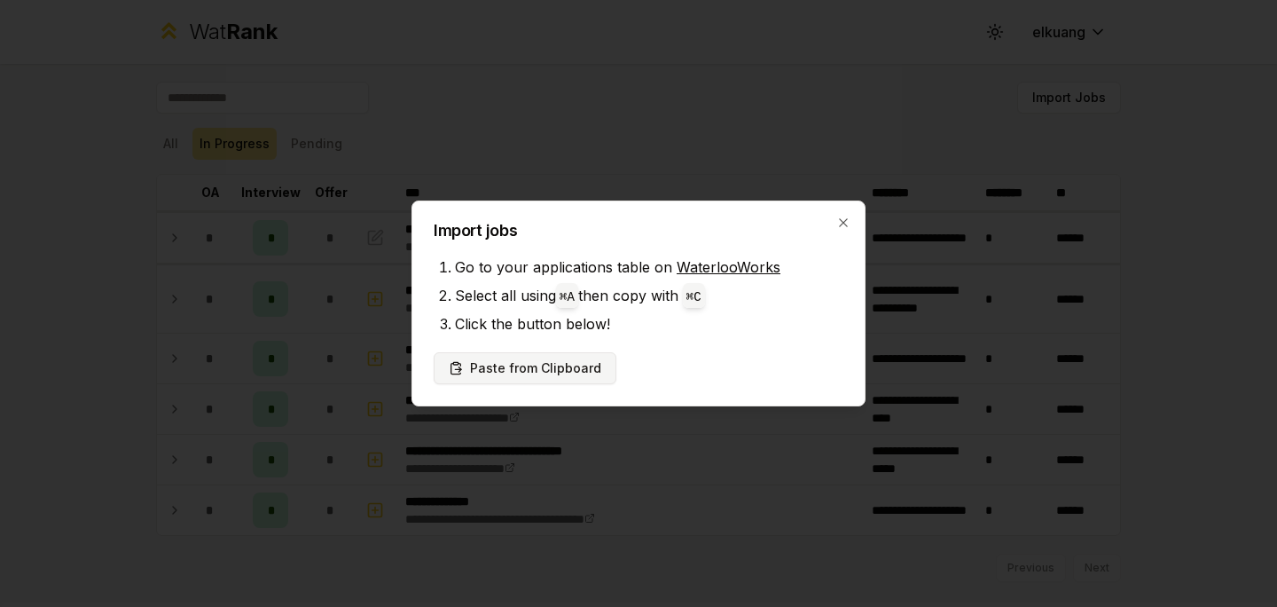
click at [584, 362] on button "Paste from Clipboard" at bounding box center [525, 368] width 183 height 32
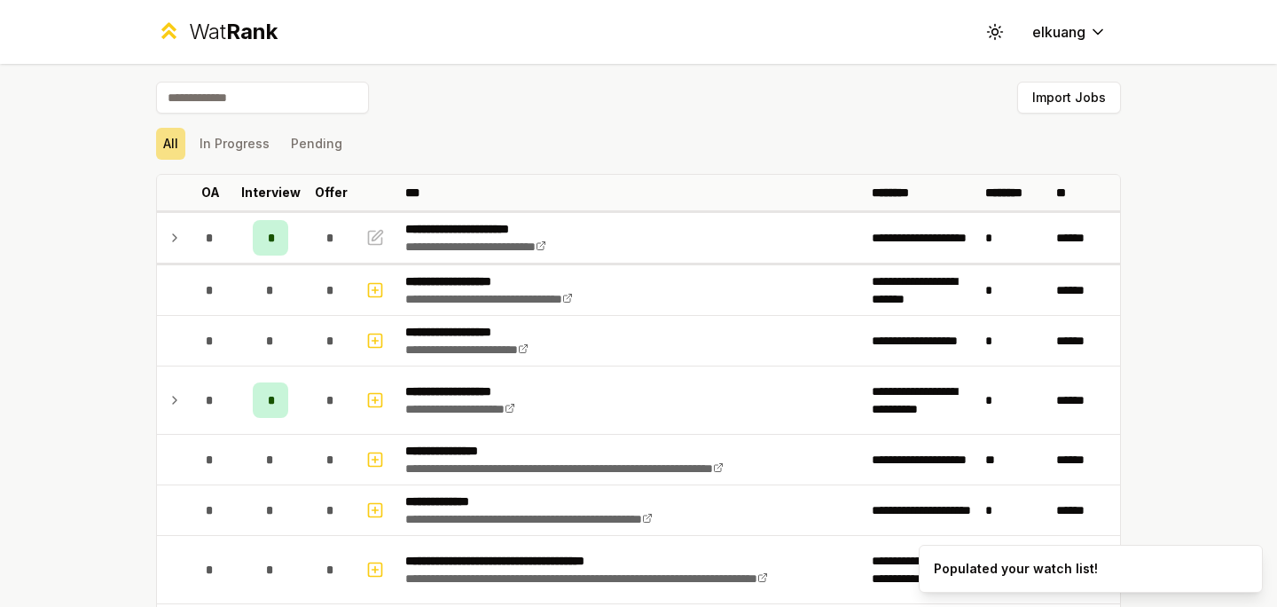
click at [344, 93] on input at bounding box center [262, 98] width 213 height 32
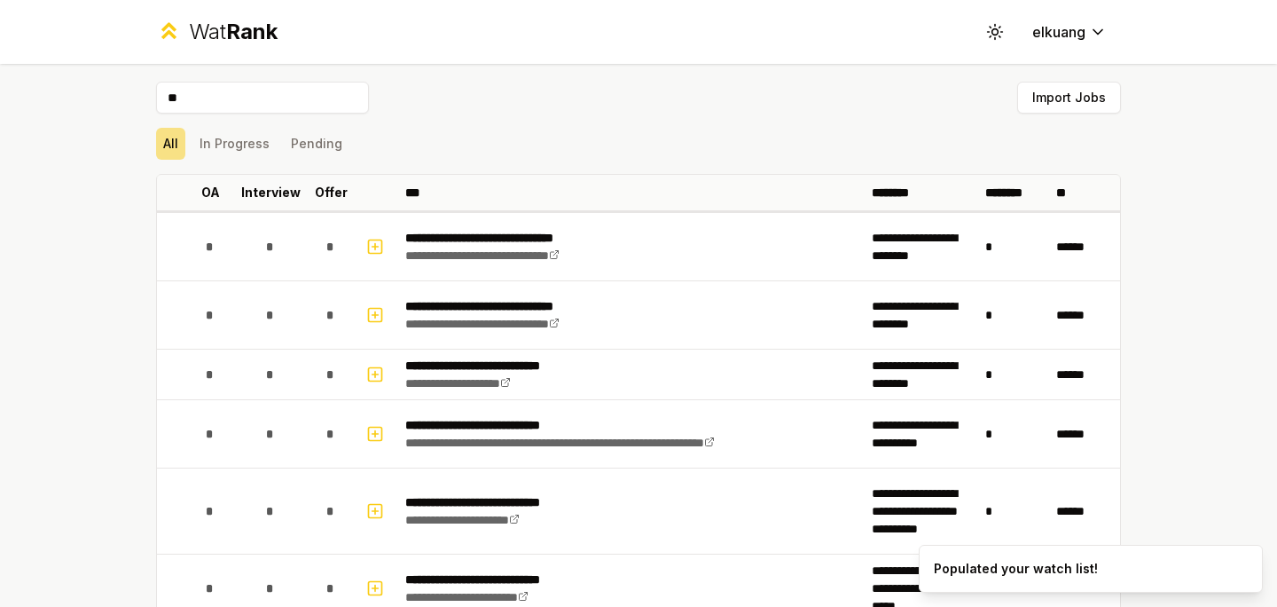
type input "*"
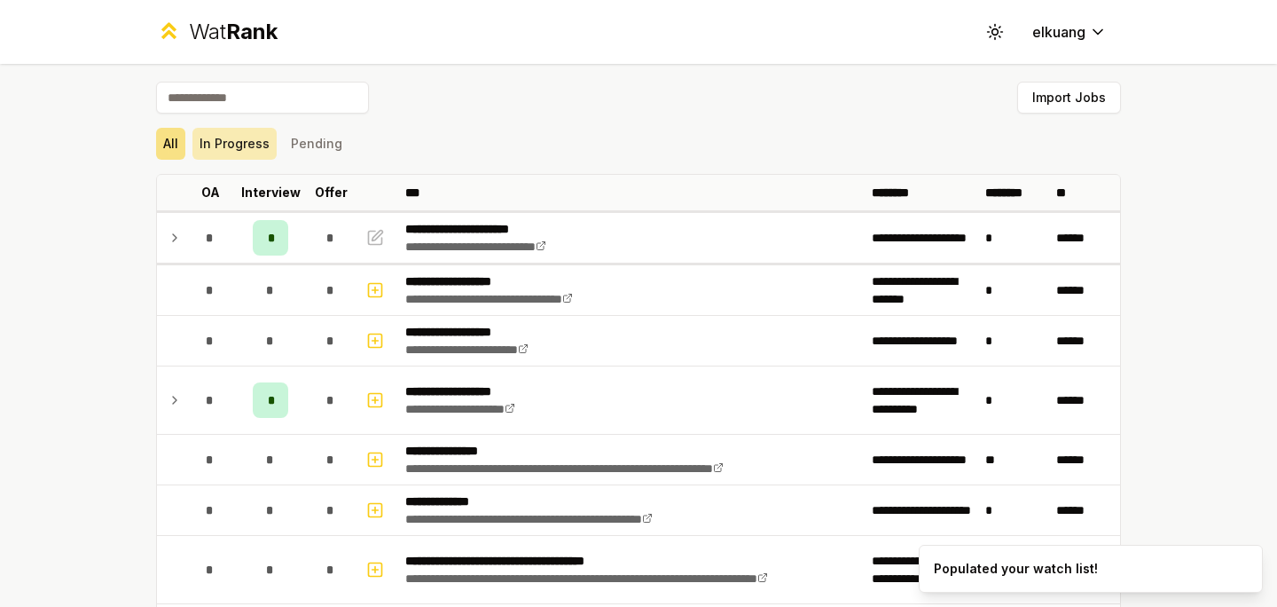
click at [233, 142] on button "In Progress" at bounding box center [234, 144] width 84 height 32
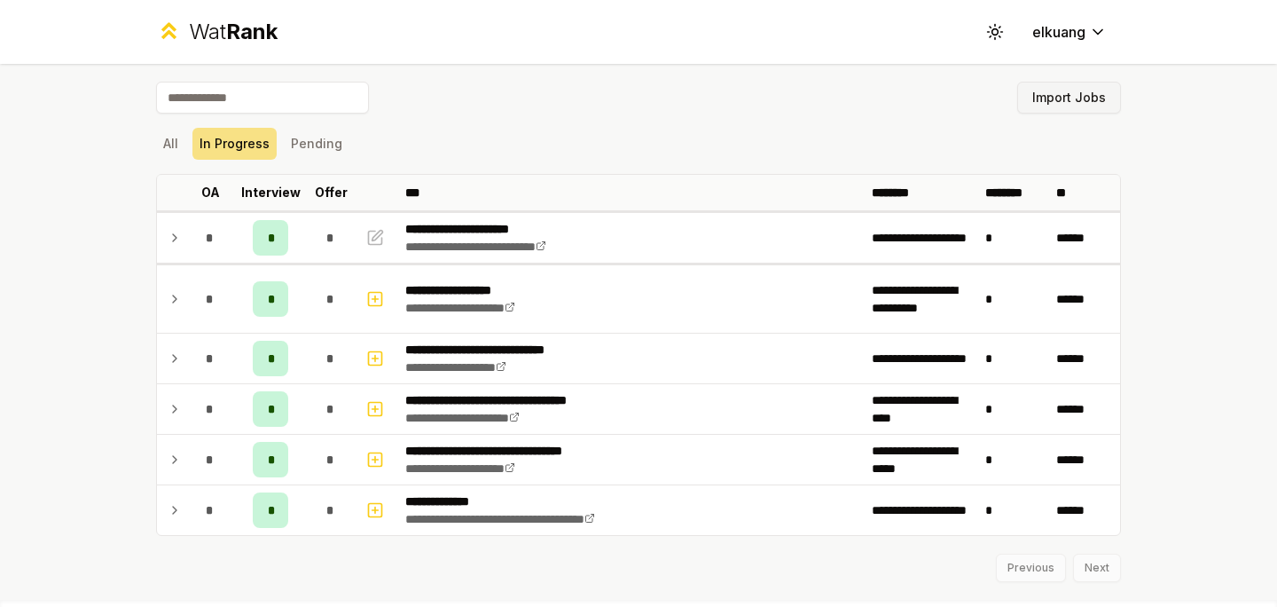
click at [1050, 86] on button "Import Jobs" at bounding box center [1069, 98] width 104 height 32
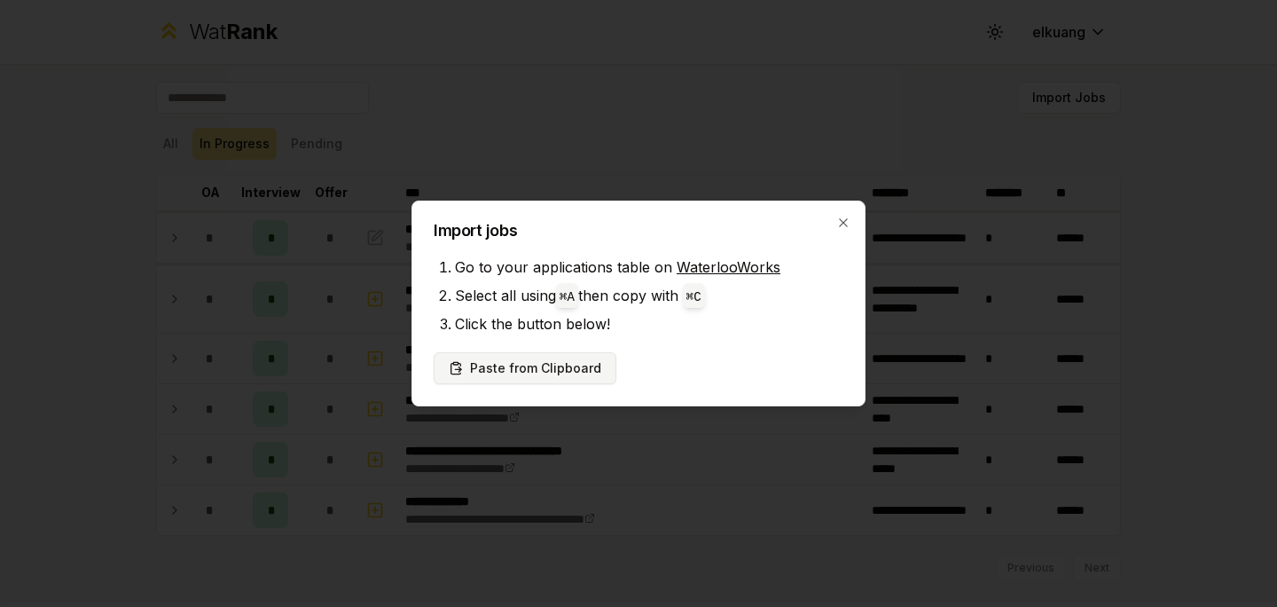
click at [533, 364] on button "Paste from Clipboard" at bounding box center [525, 368] width 183 height 32
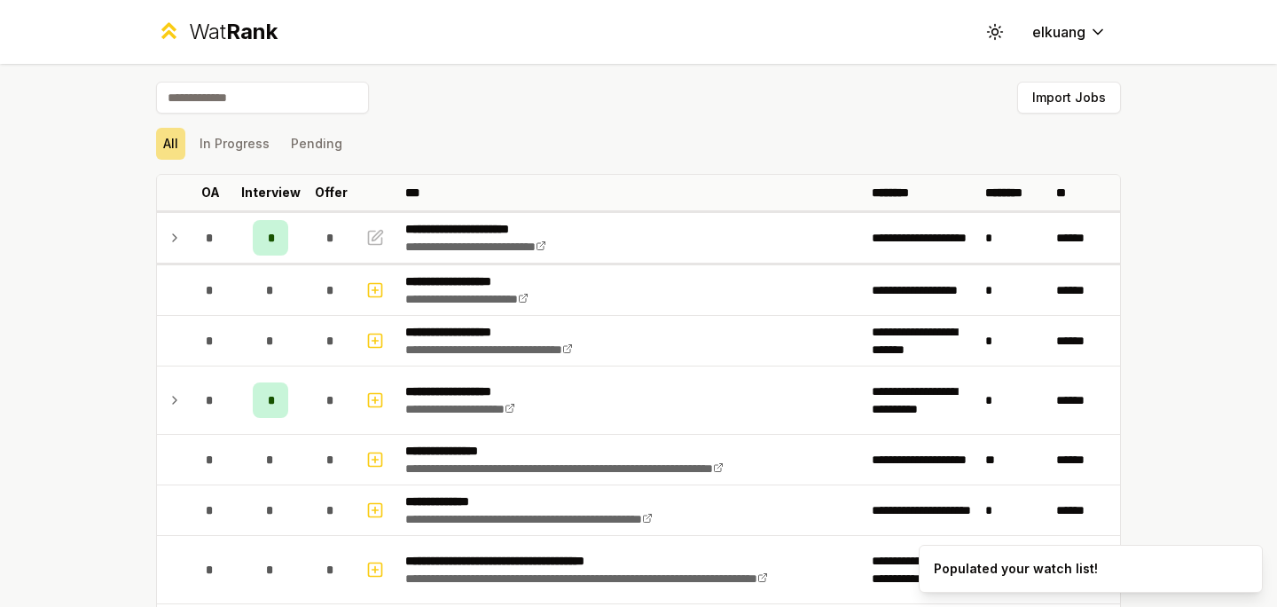
click at [260, 99] on input at bounding box center [262, 98] width 213 height 32
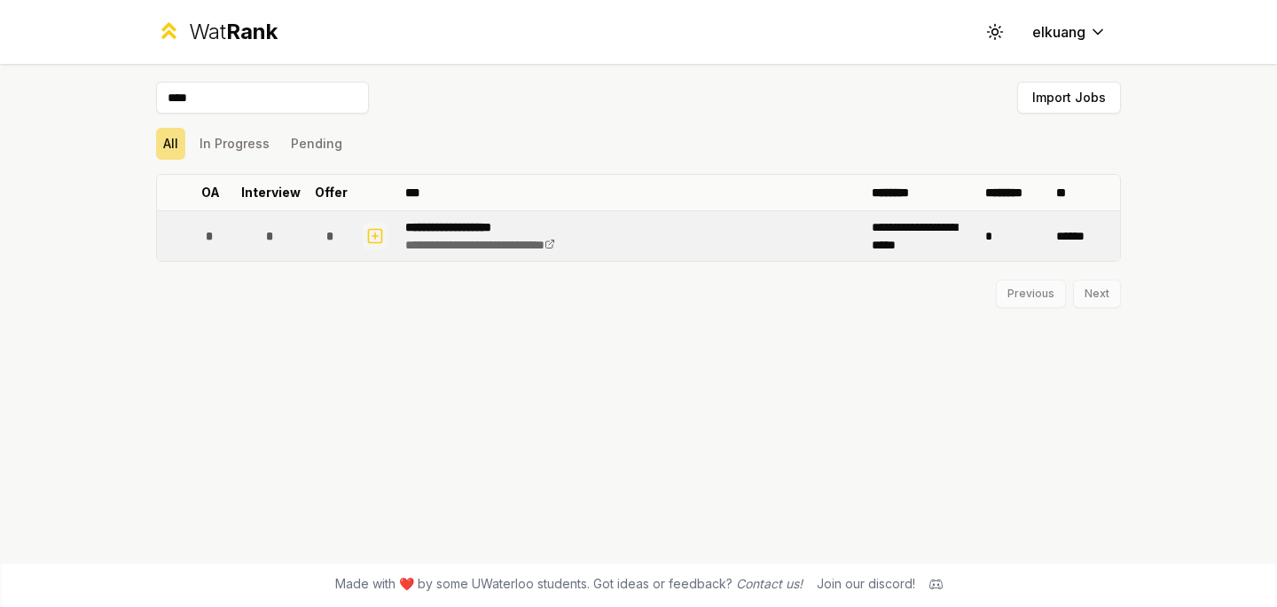
type input "****"
click at [372, 225] on icon "button" at bounding box center [375, 235] width 18 height 21
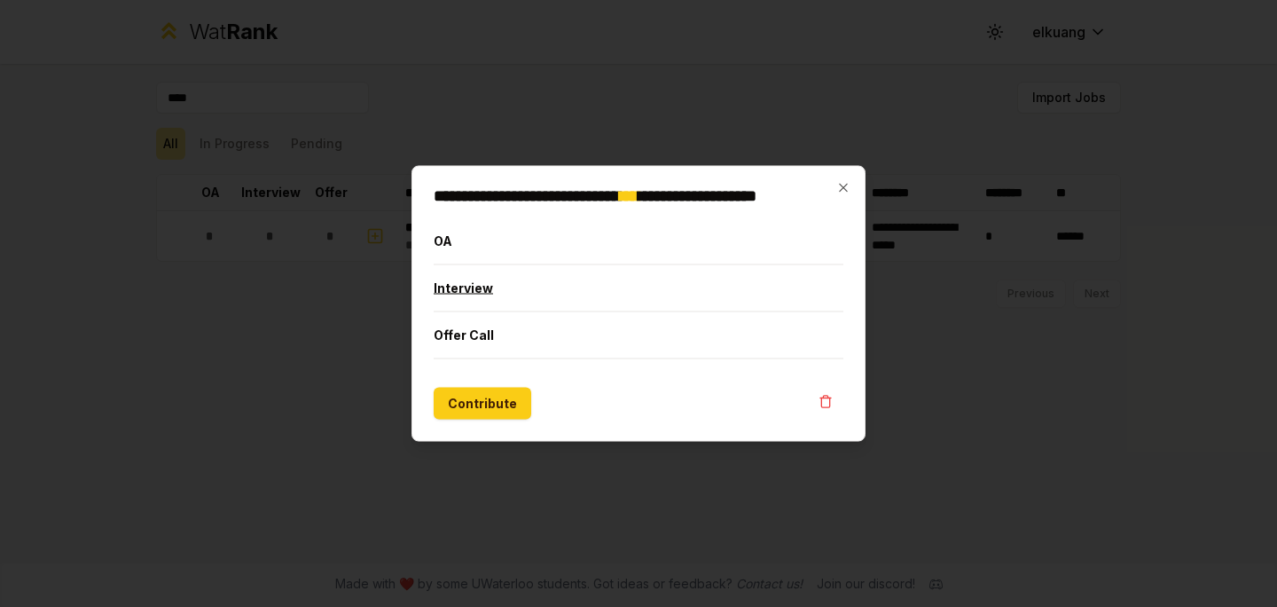
click at [503, 292] on button "Interview" at bounding box center [639, 288] width 410 height 46
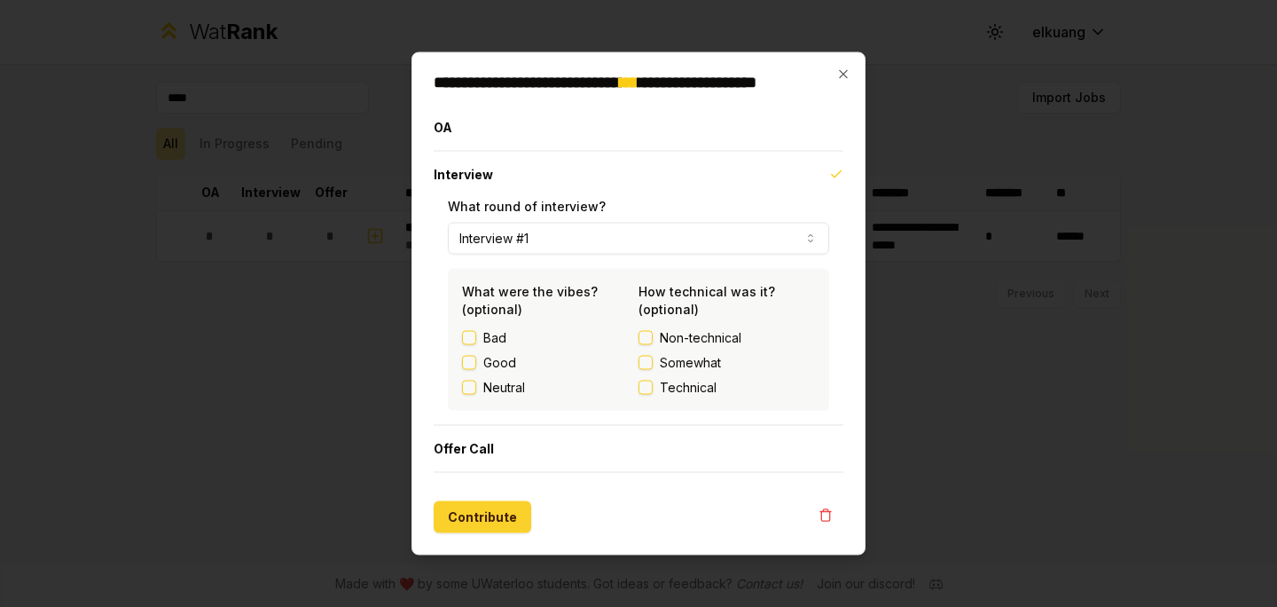
click at [509, 522] on button "Contribute" at bounding box center [483, 517] width 98 height 32
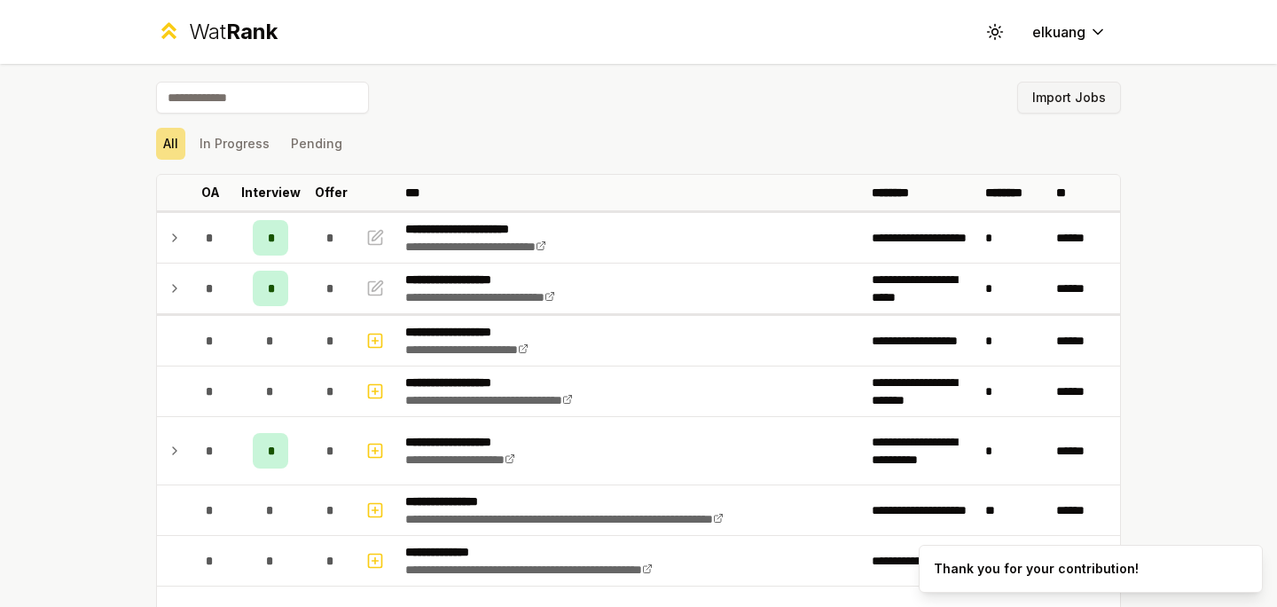
click at [1049, 108] on button "Import Jobs" at bounding box center [1069, 98] width 104 height 32
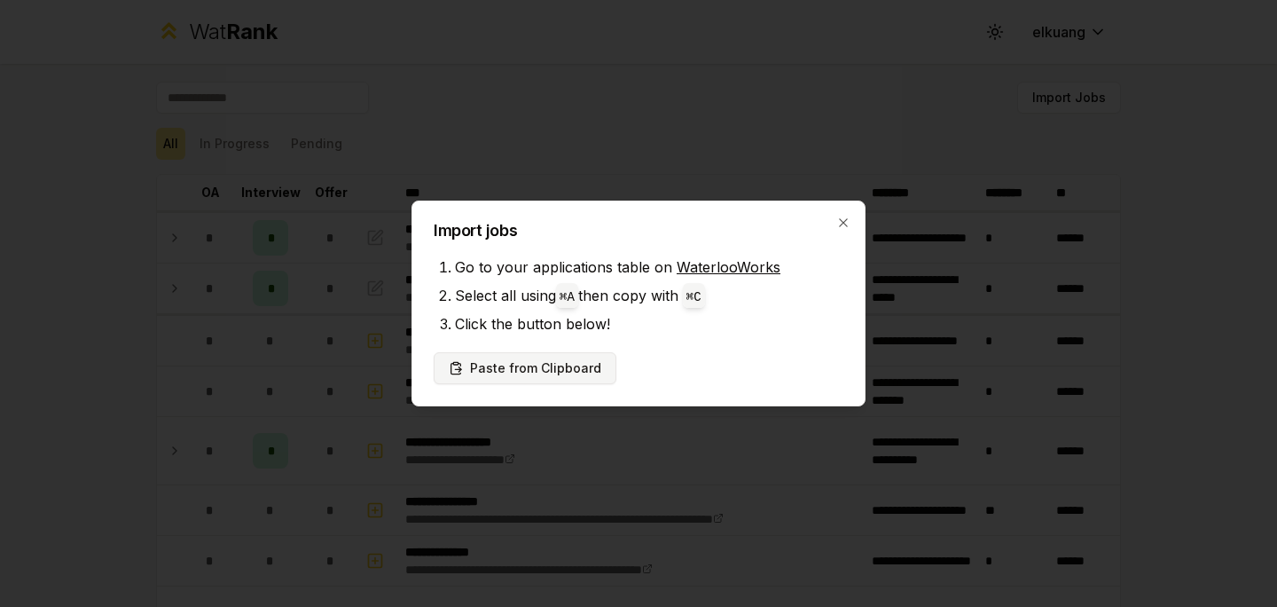
click at [580, 365] on button "Paste from Clipboard" at bounding box center [525, 368] width 183 height 32
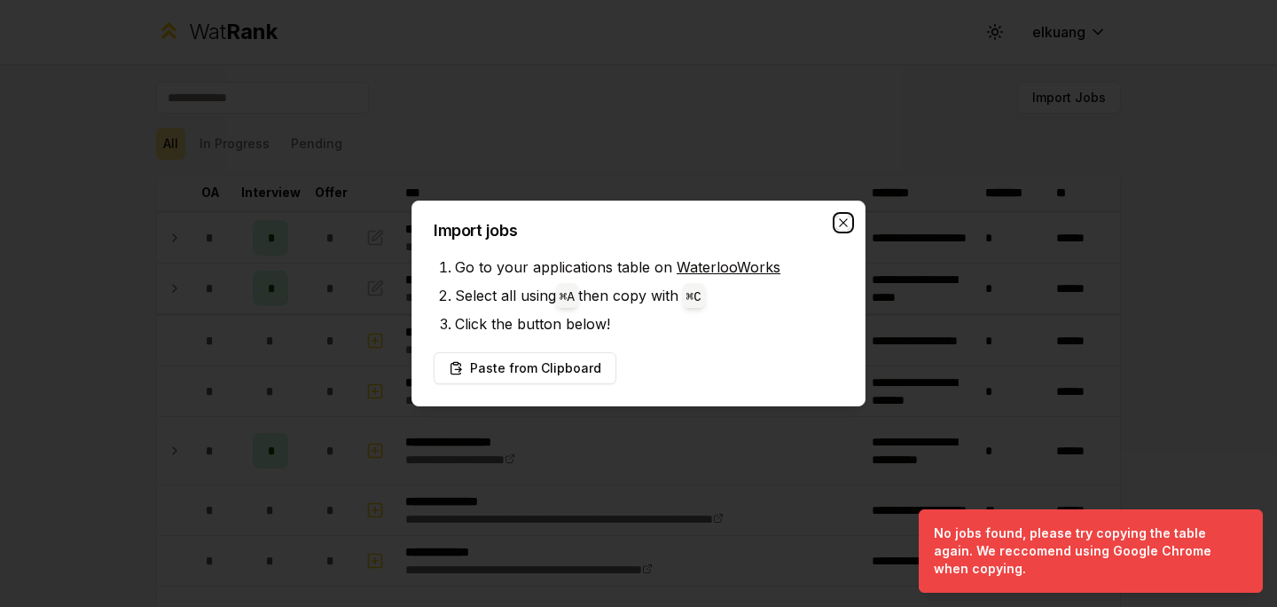
click at [848, 225] on icon "button" at bounding box center [843, 223] width 14 height 14
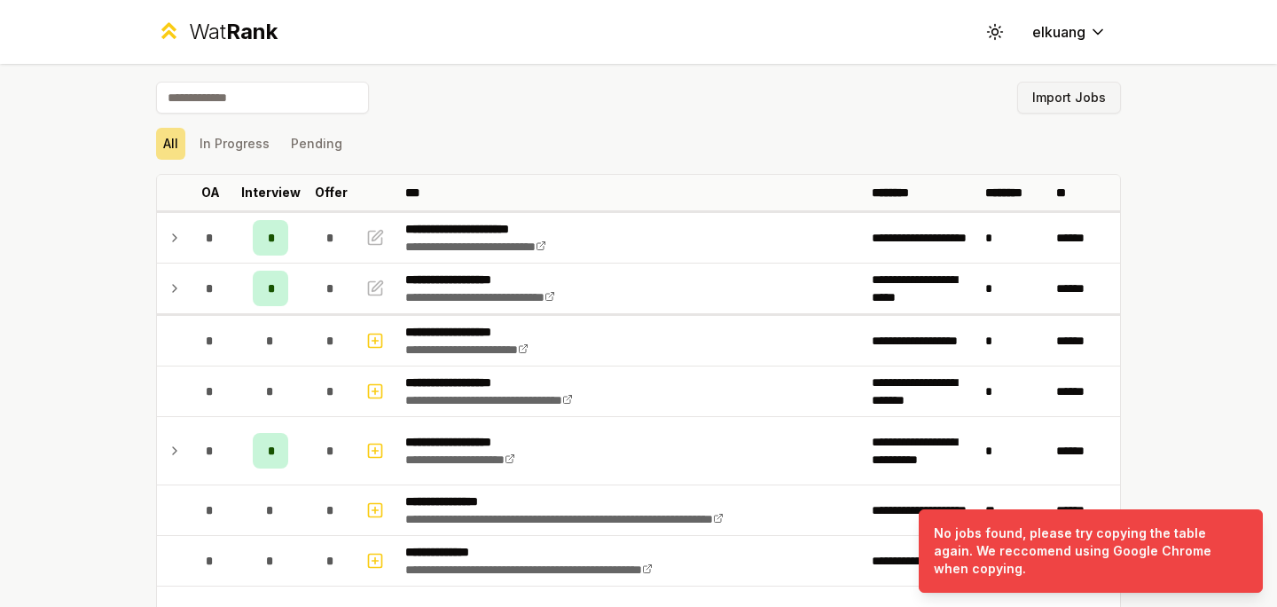
click at [1073, 82] on button "Import Jobs" at bounding box center [1069, 98] width 104 height 32
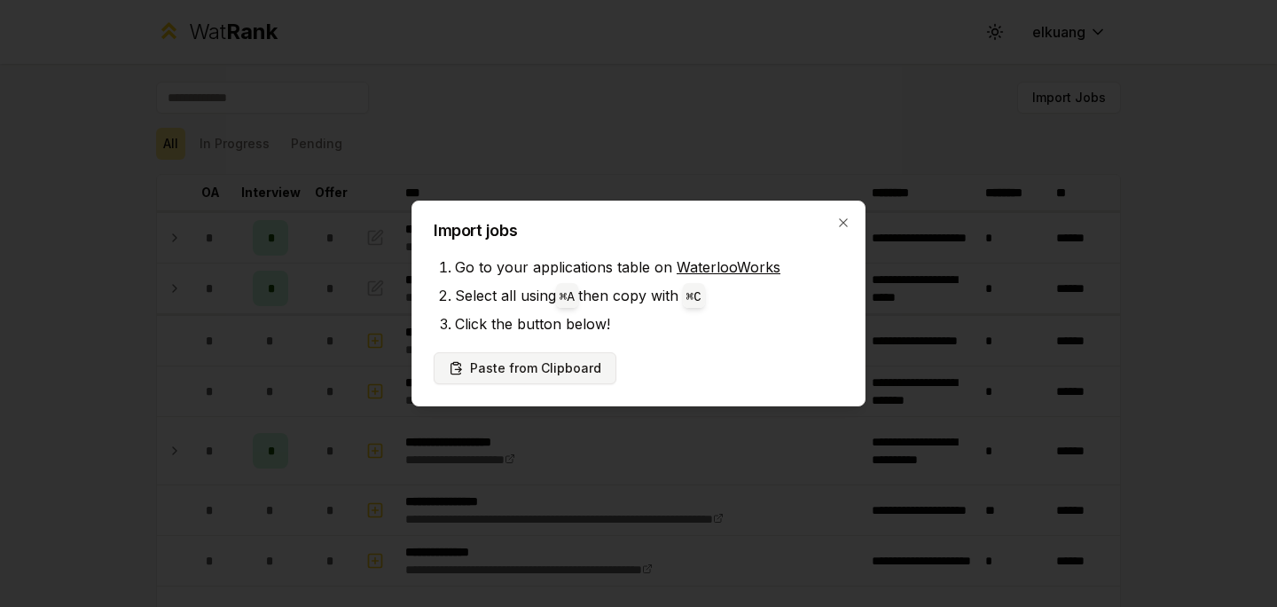
click at [453, 371] on icon at bounding box center [456, 368] width 14 height 14
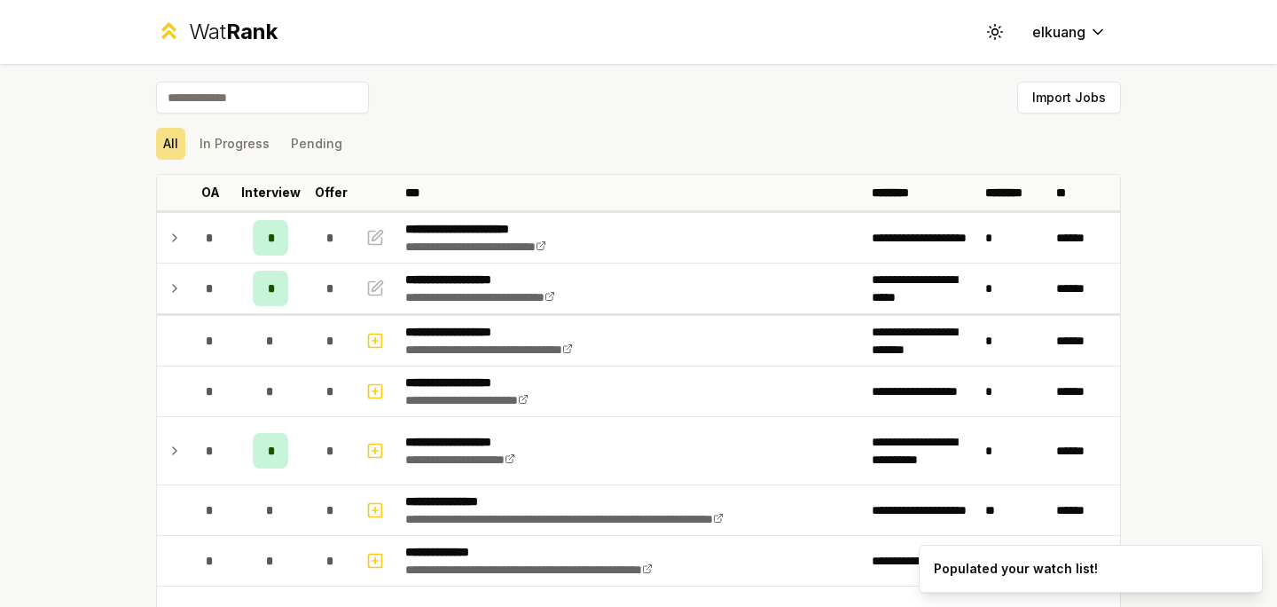
click at [271, 90] on input at bounding box center [262, 98] width 213 height 32
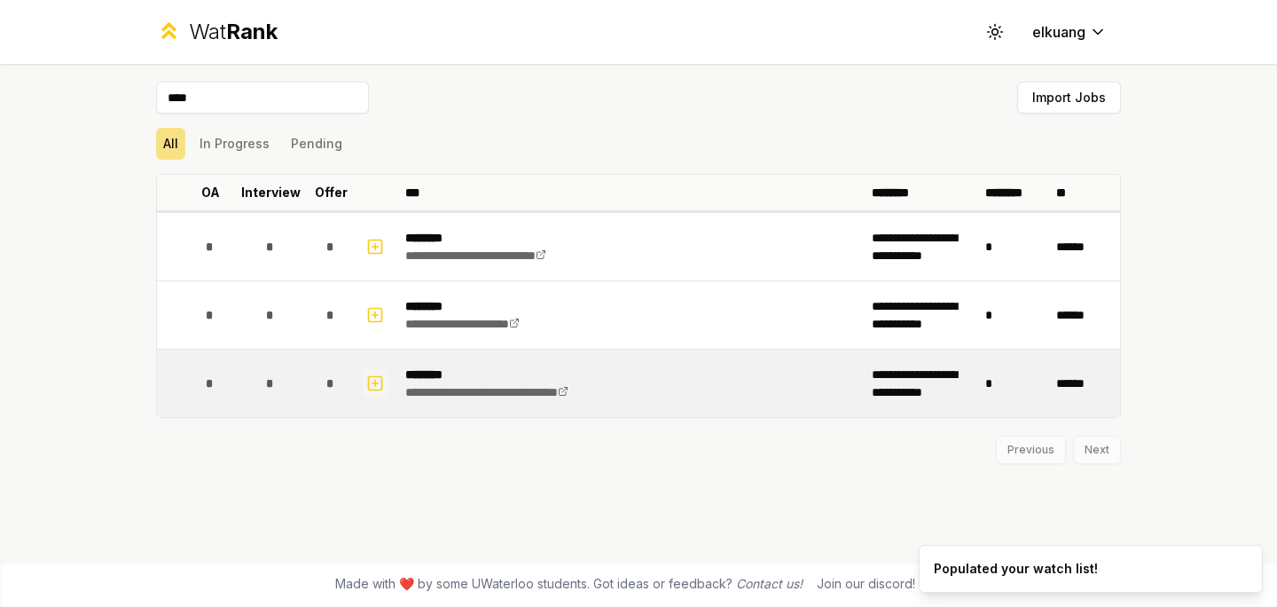
type input "****"
click at [362, 382] on td at bounding box center [377, 382] width 43 height 67
click at [373, 383] on icon "button" at bounding box center [376, 383] width 6 height 0
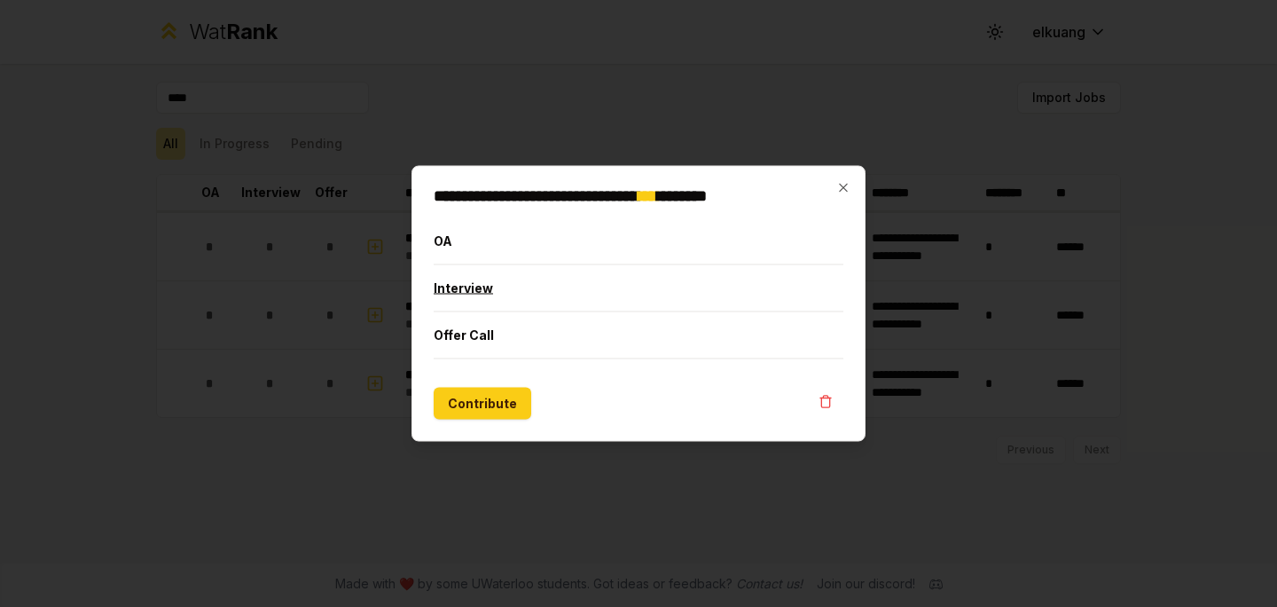
click at [510, 288] on button "Interview" at bounding box center [639, 288] width 410 height 46
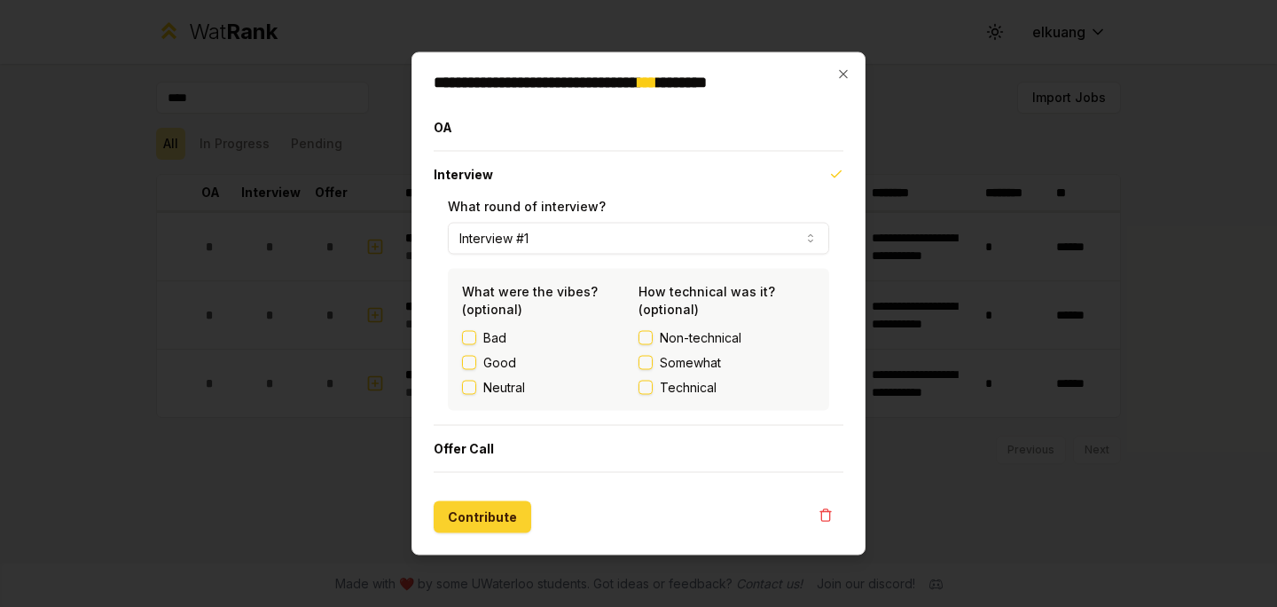
click at [480, 519] on button "Contribute" at bounding box center [483, 517] width 98 height 32
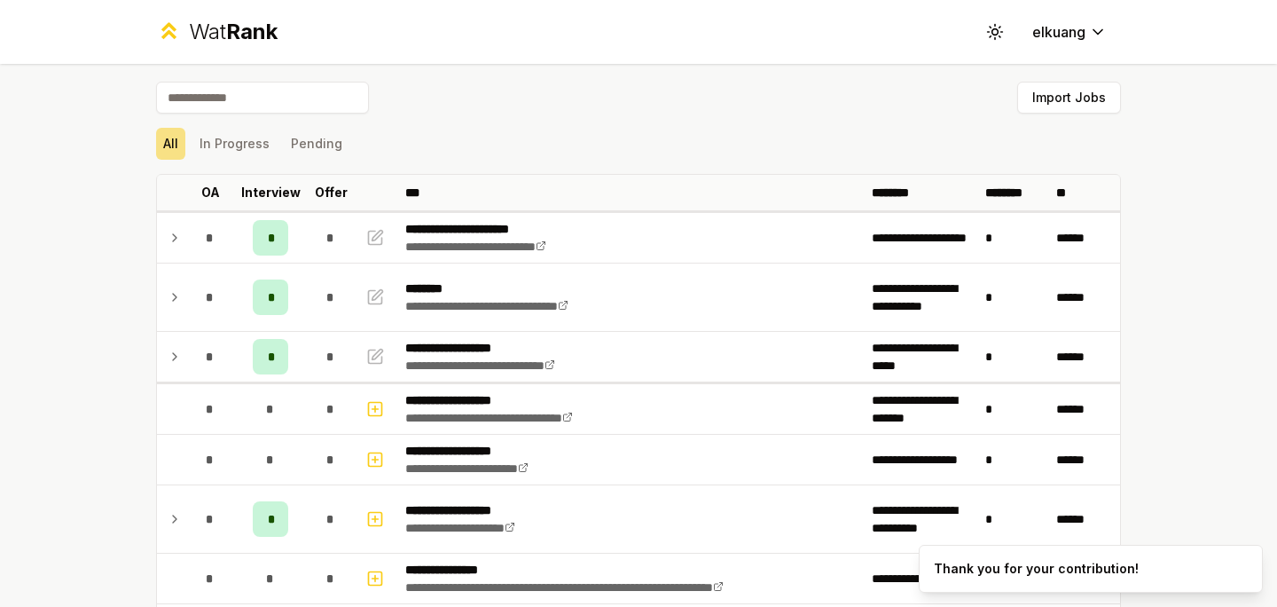
click at [293, 98] on input at bounding box center [262, 98] width 213 height 32
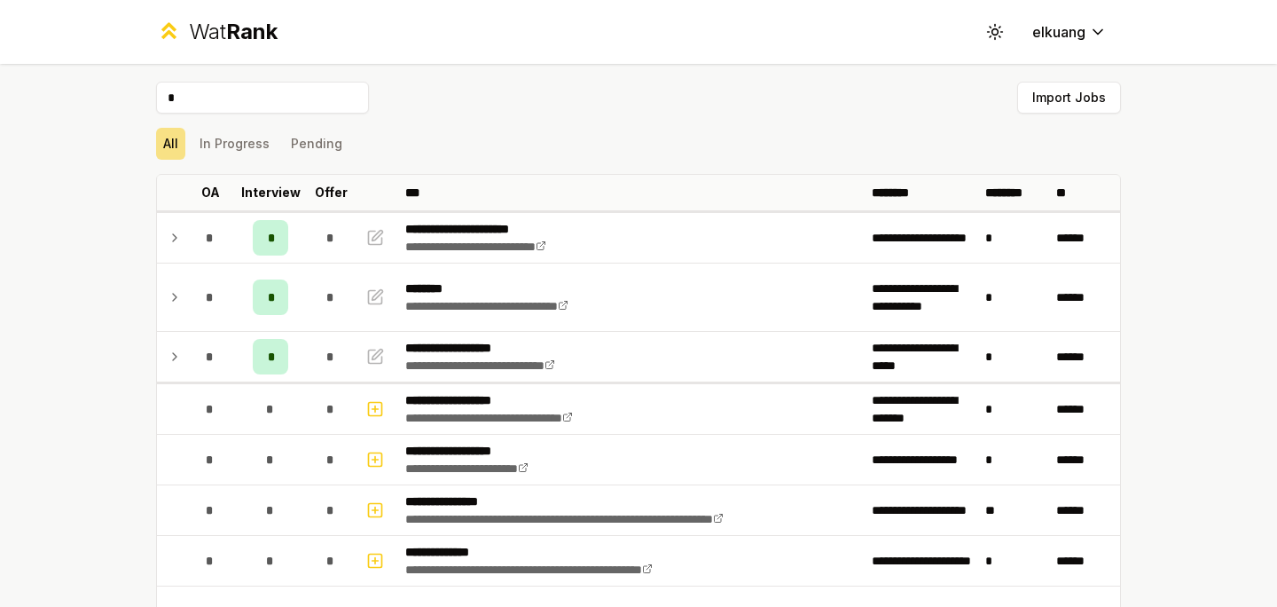
type input "*"
click at [1081, 106] on button "Import Jobs" at bounding box center [1069, 98] width 104 height 32
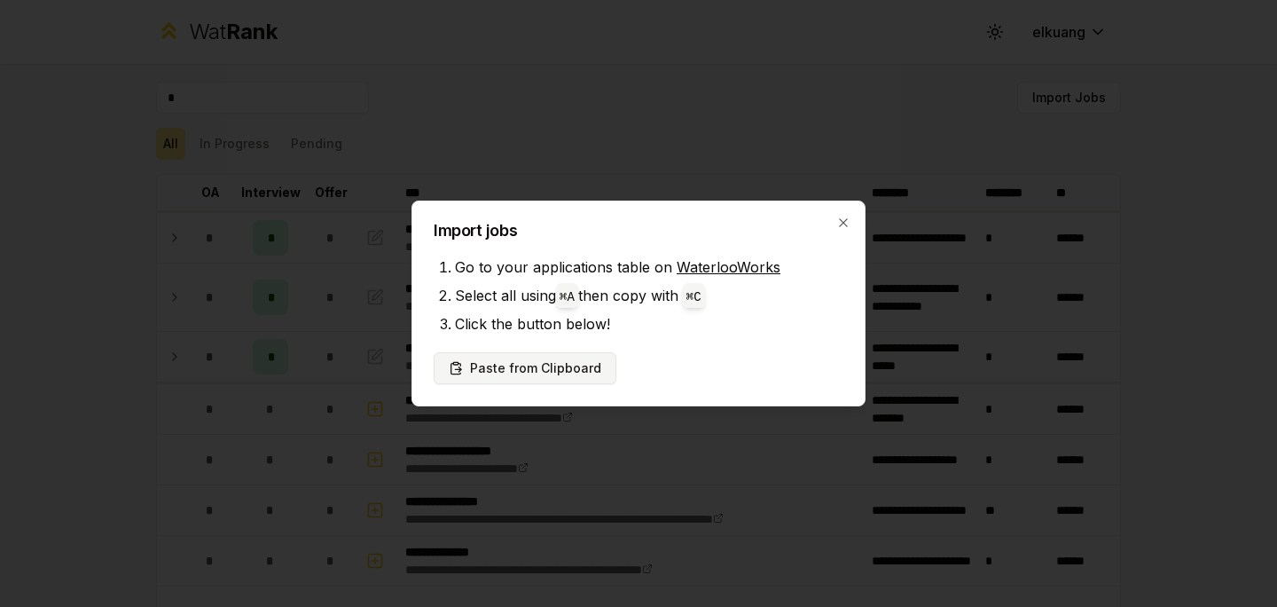
click at [539, 358] on button "Paste from Clipboard" at bounding box center [525, 368] width 183 height 32
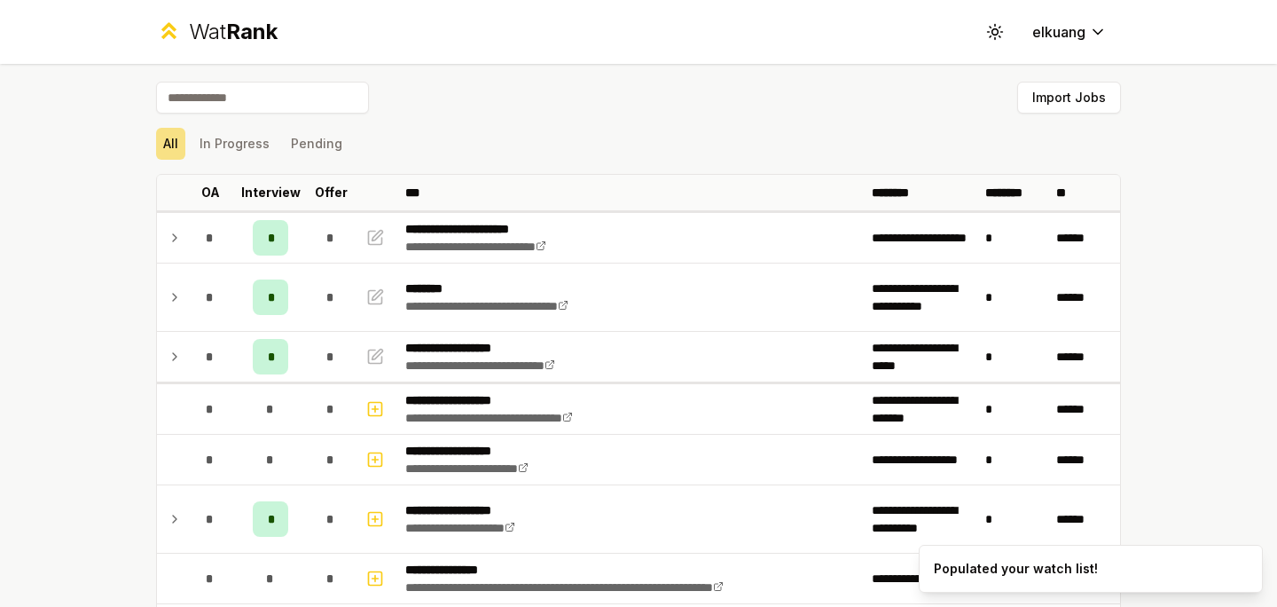
click at [305, 112] on input at bounding box center [262, 98] width 213 height 32
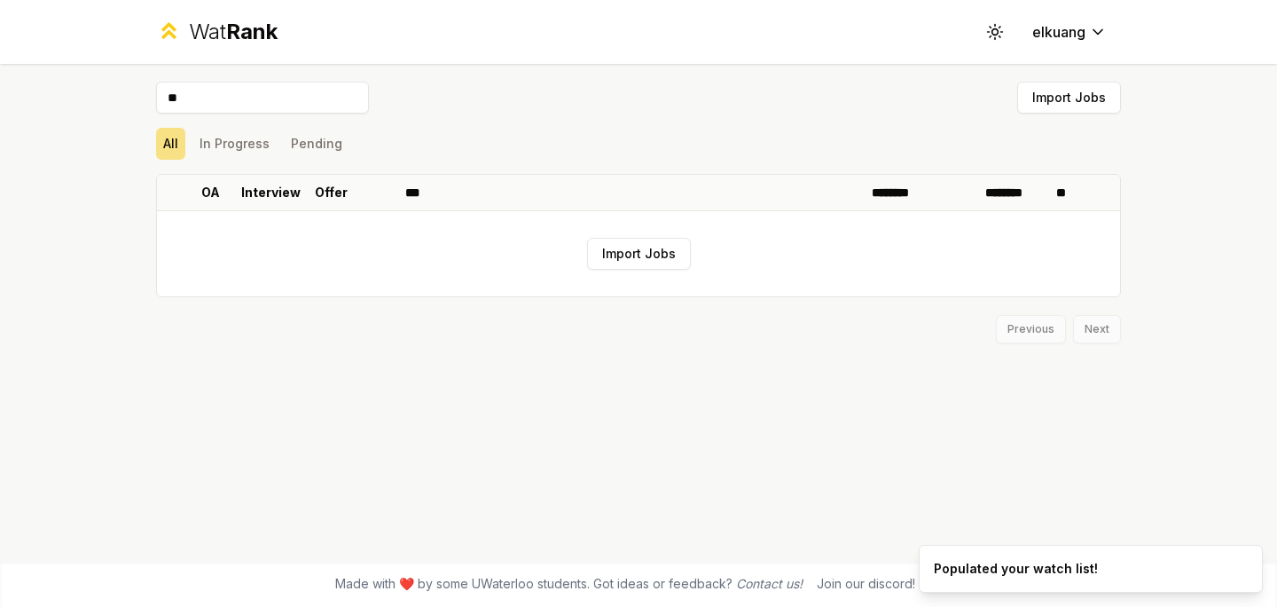
type input "*"
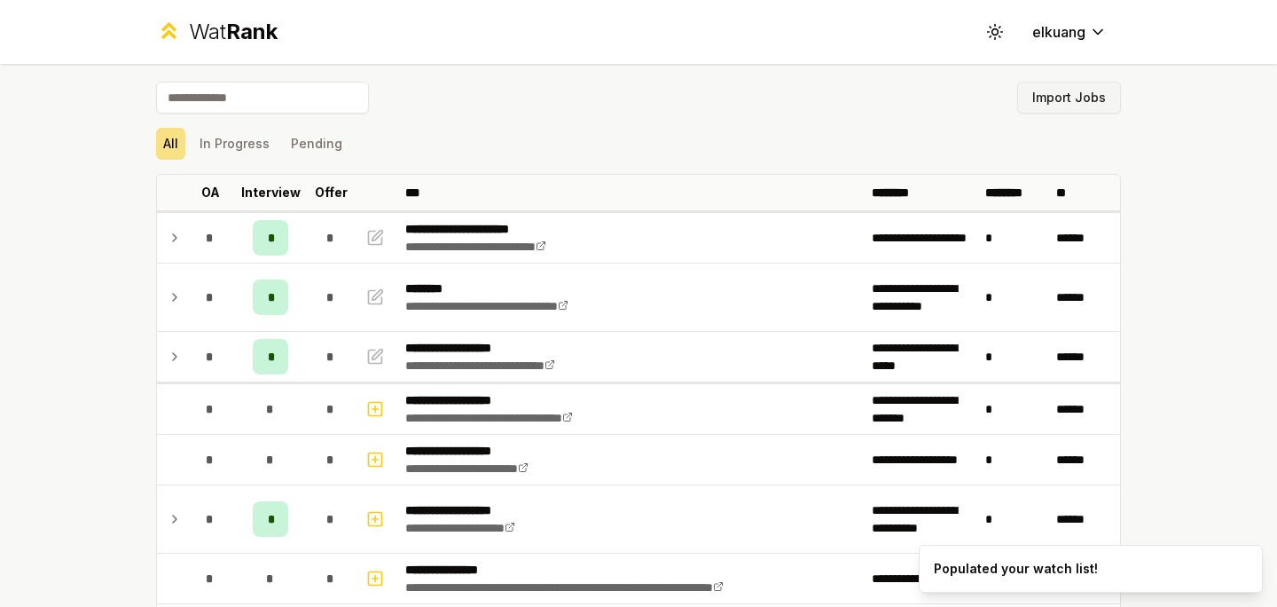
click at [1055, 101] on button "Import Jobs" at bounding box center [1069, 98] width 104 height 32
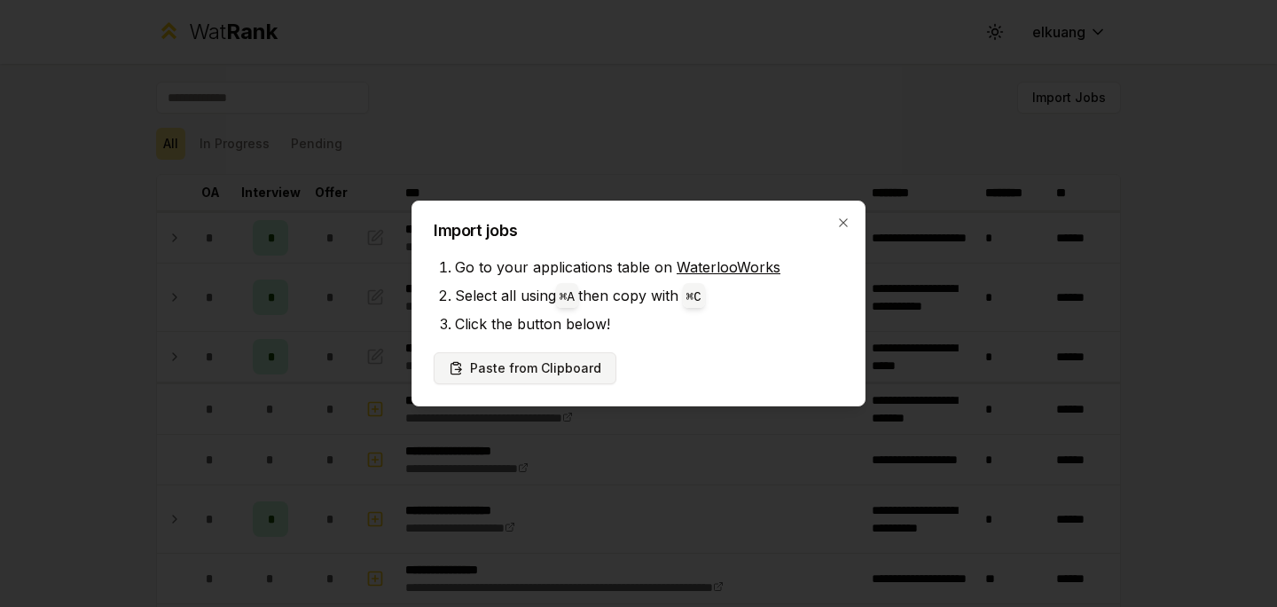
click at [508, 376] on button "Paste from Clipboard" at bounding box center [525, 368] width 183 height 32
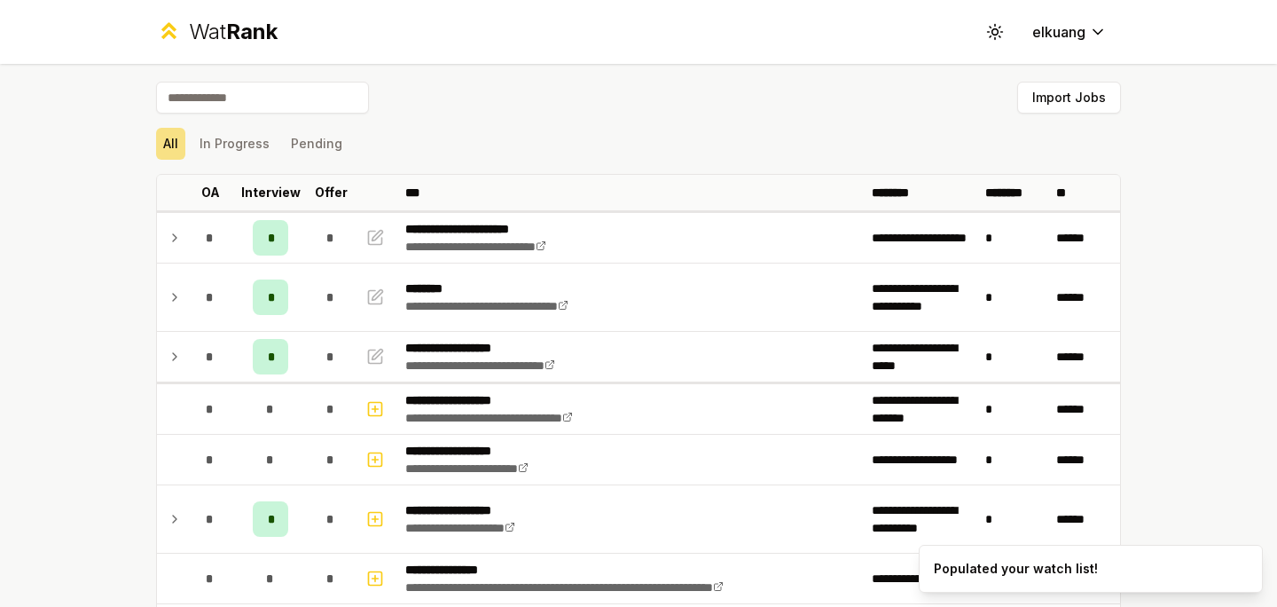
click at [302, 97] on input at bounding box center [262, 98] width 213 height 32
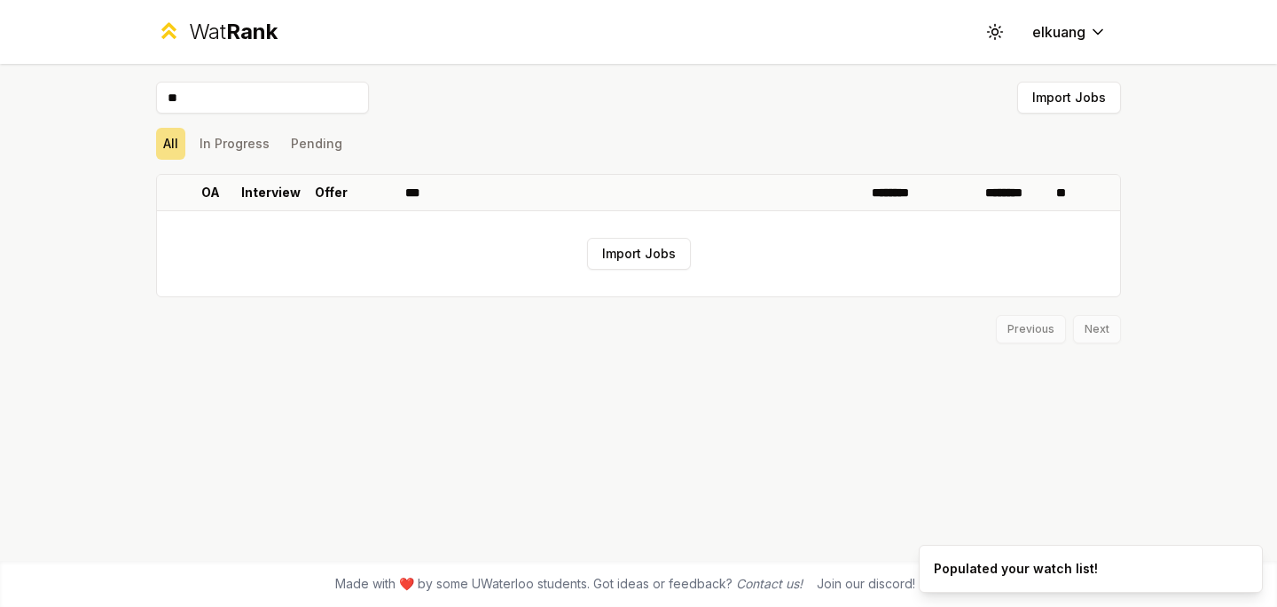
type input "*"
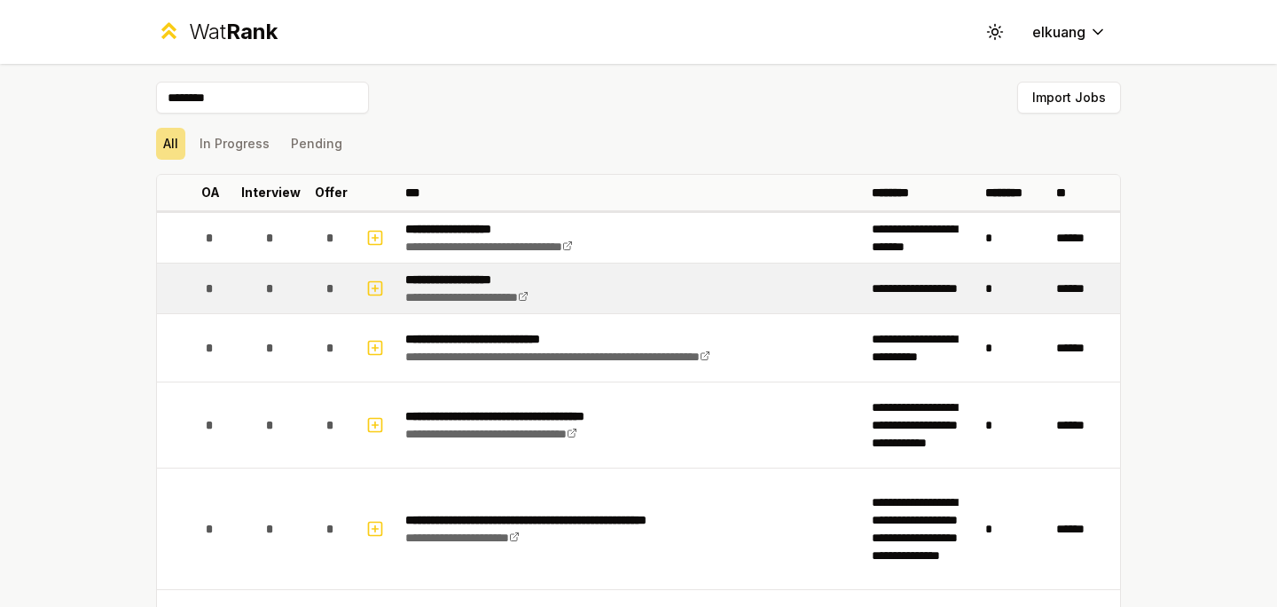
scroll to position [5, 0]
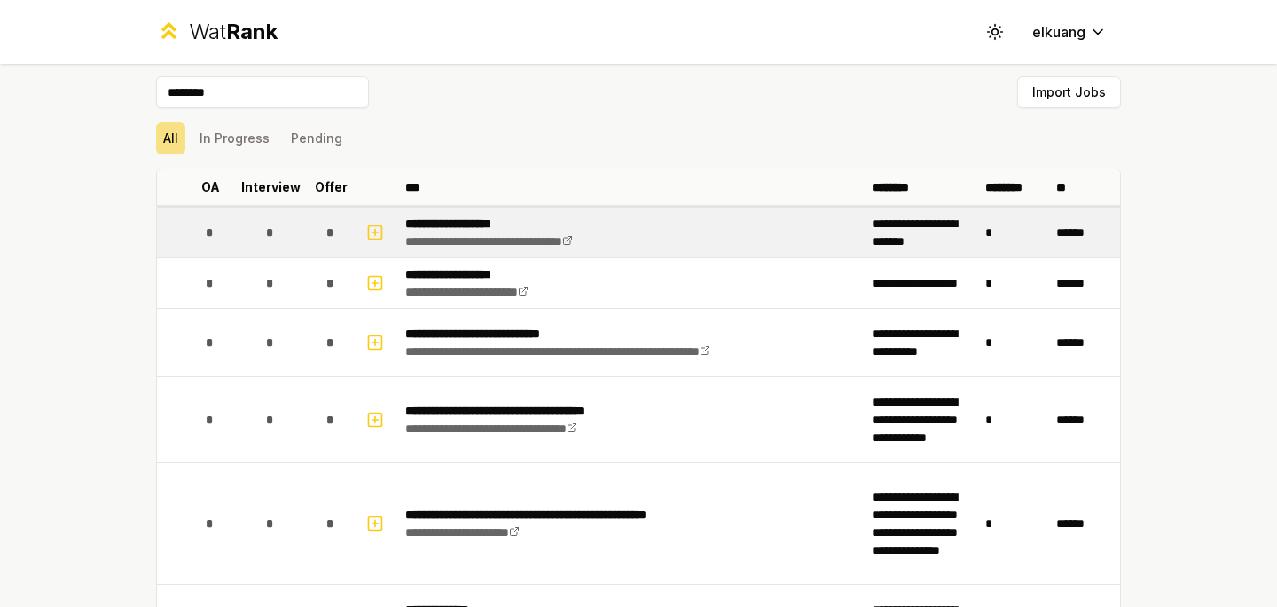
type input "********"
click at [706, 227] on td "**********" at bounding box center [631, 233] width 467 height 50
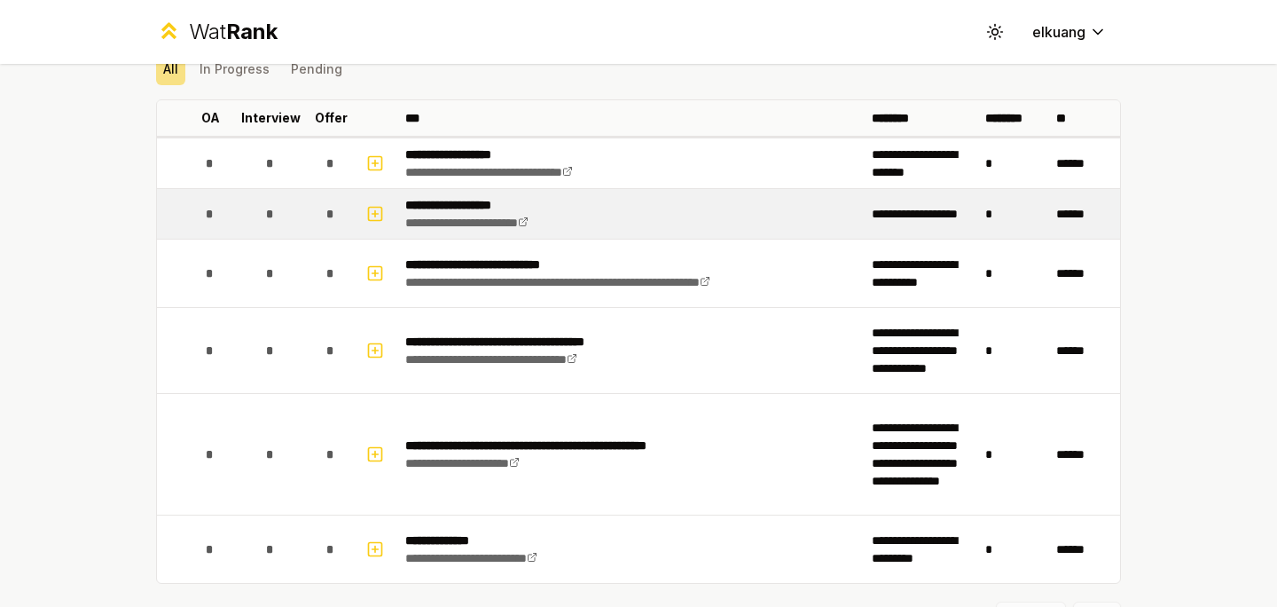
scroll to position [126, 0]
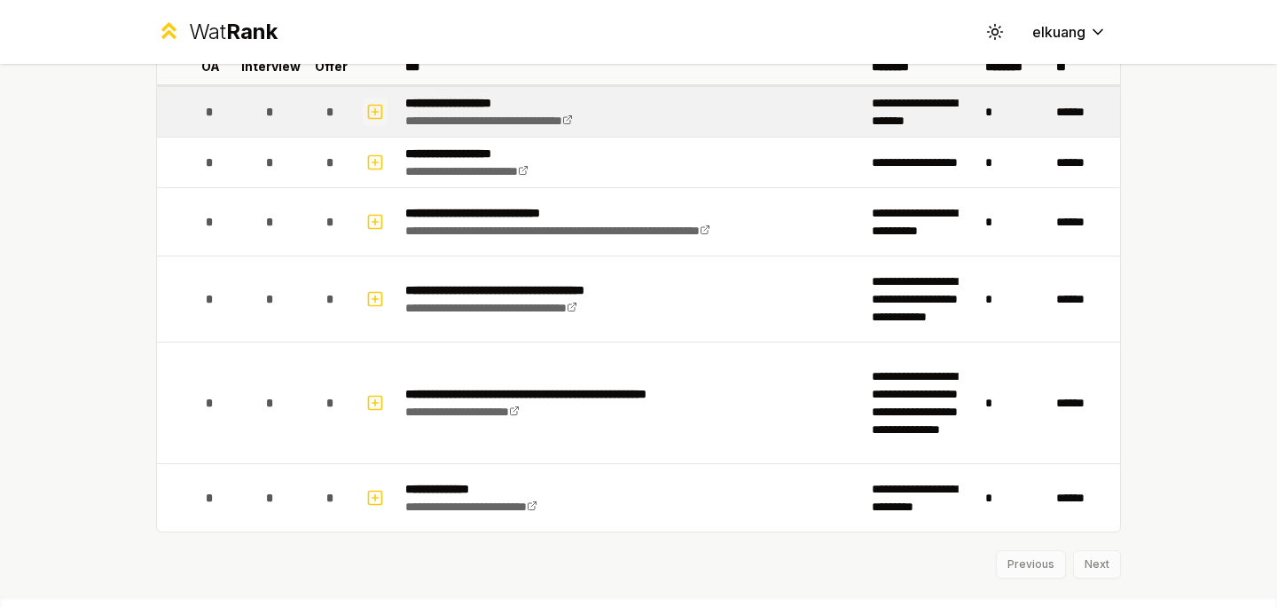
click at [372, 107] on icon "button" at bounding box center [375, 111] width 18 height 21
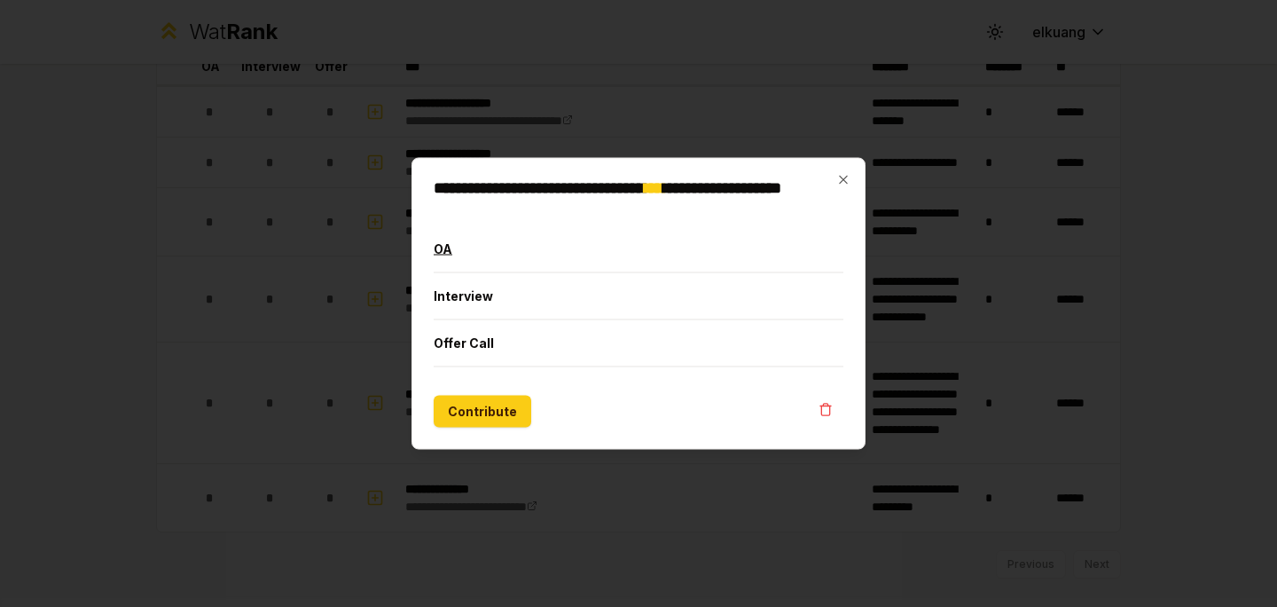
click at [501, 265] on button "OA" at bounding box center [639, 249] width 410 height 46
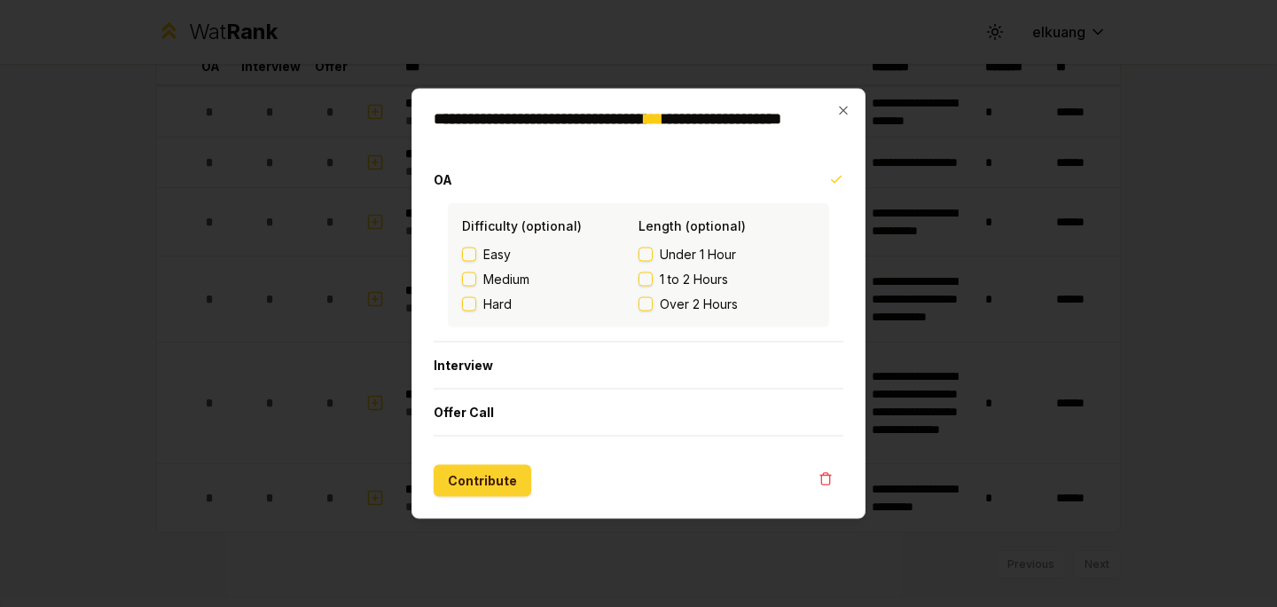
click at [473, 475] on button "Contribute" at bounding box center [483, 481] width 98 height 32
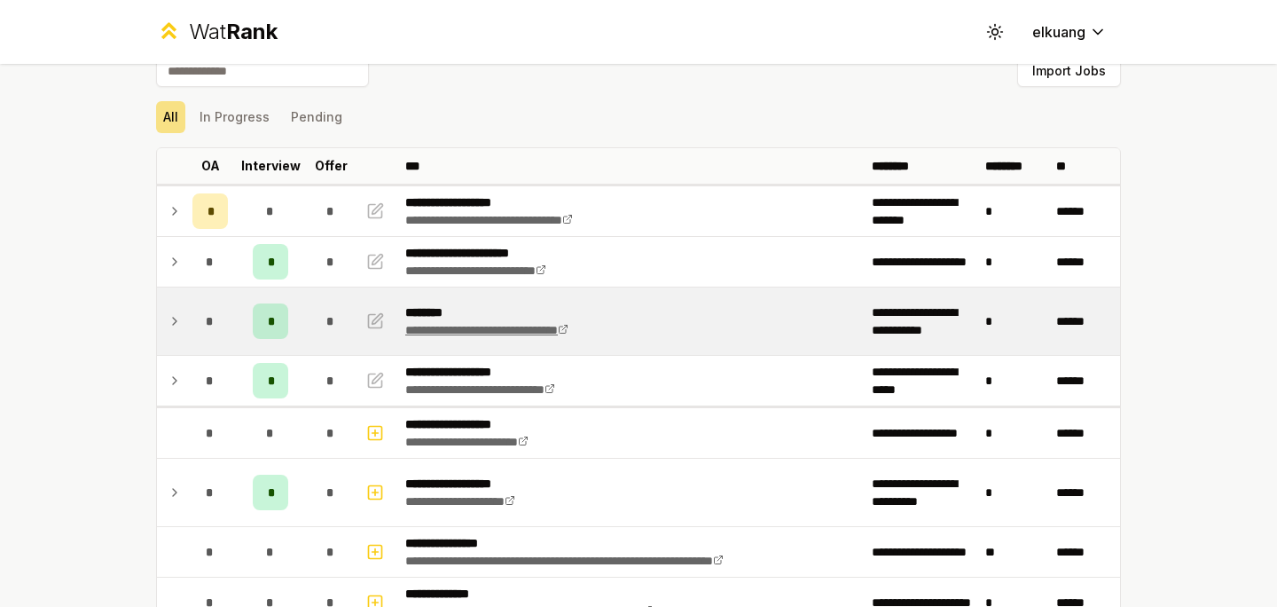
scroll to position [2, 0]
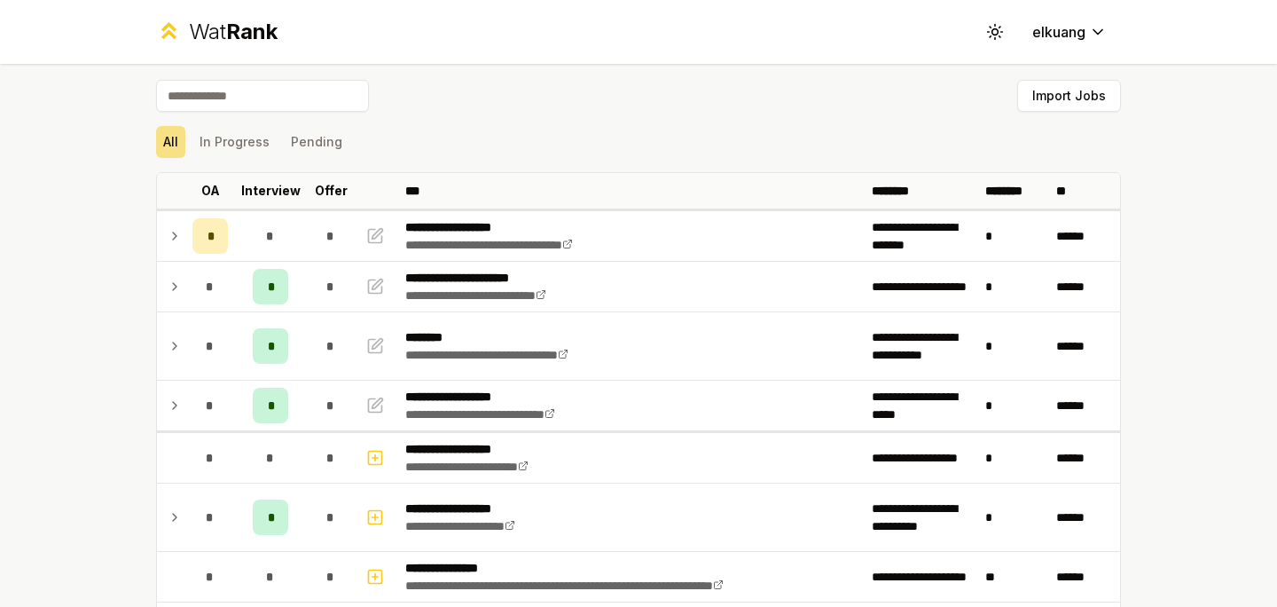
click at [282, 94] on input at bounding box center [262, 96] width 213 height 32
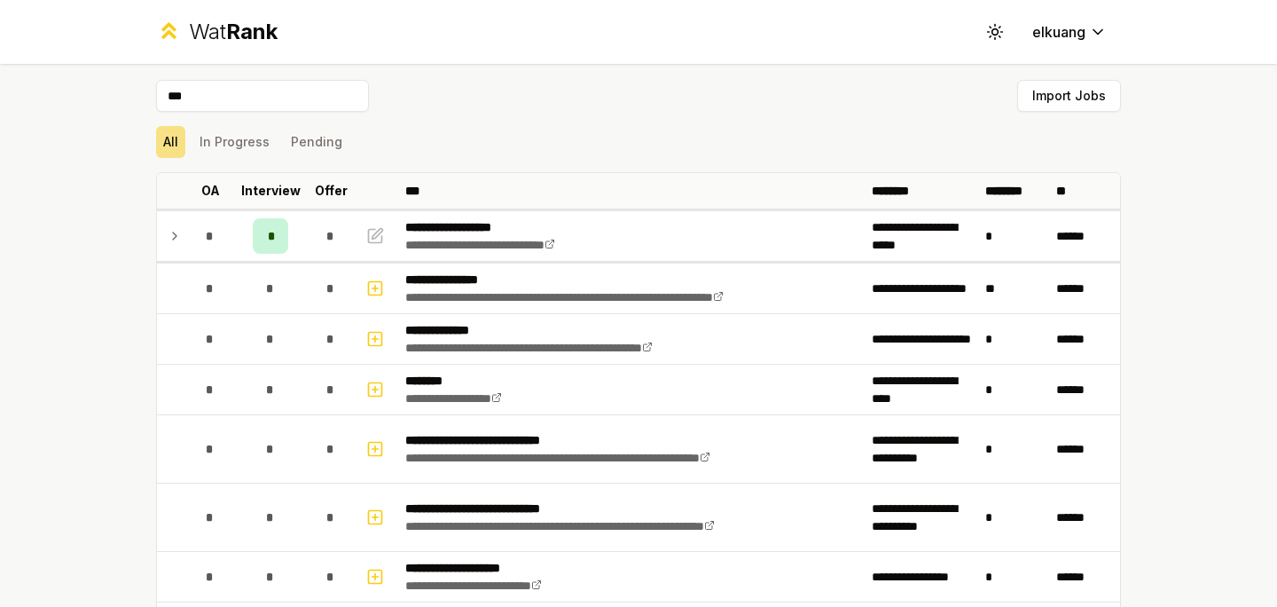
scroll to position [0, 0]
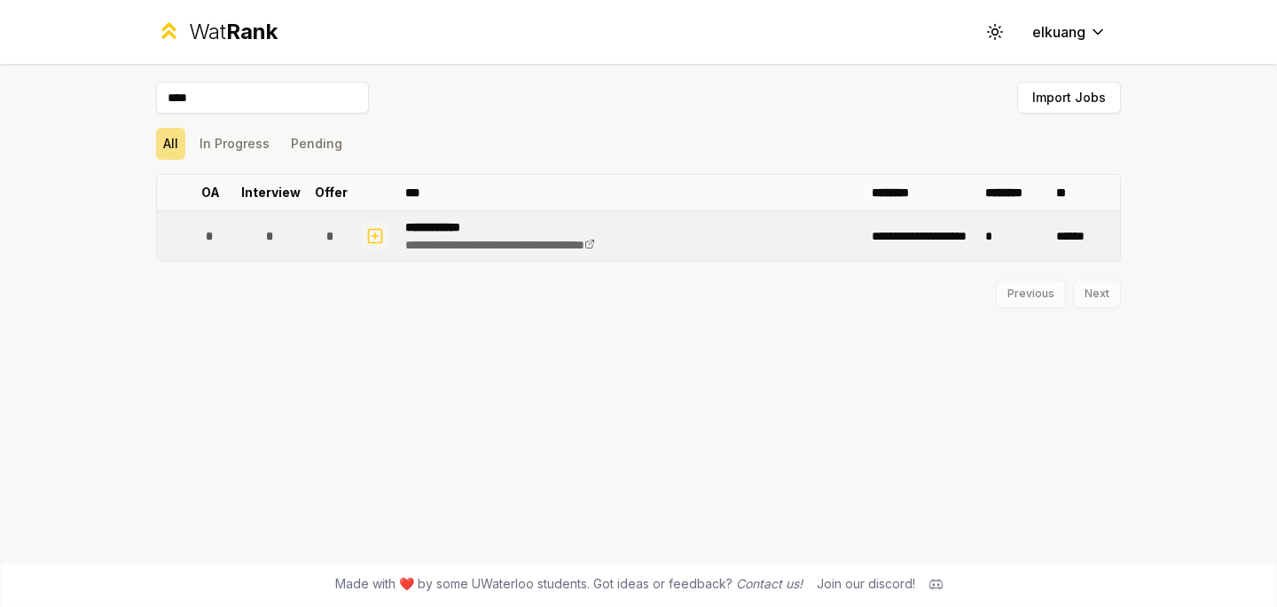
type input "****"
click at [376, 227] on icon "button" at bounding box center [375, 235] width 18 height 21
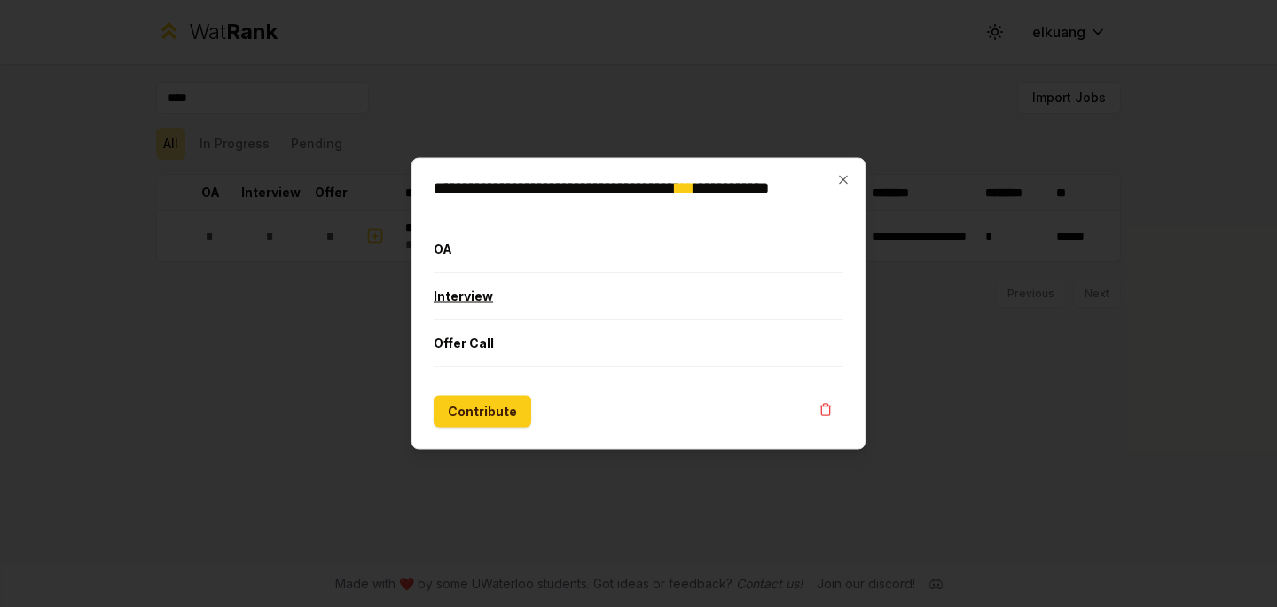
click at [471, 294] on button "Interview" at bounding box center [639, 296] width 410 height 46
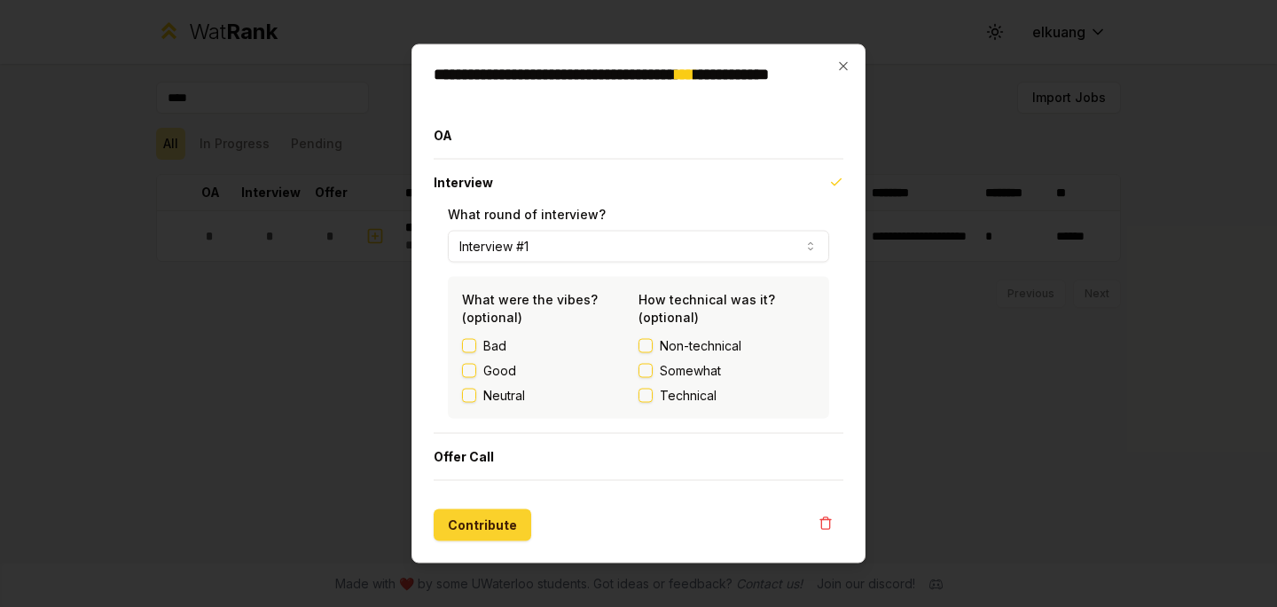
click at [489, 524] on button "Contribute" at bounding box center [483, 525] width 98 height 32
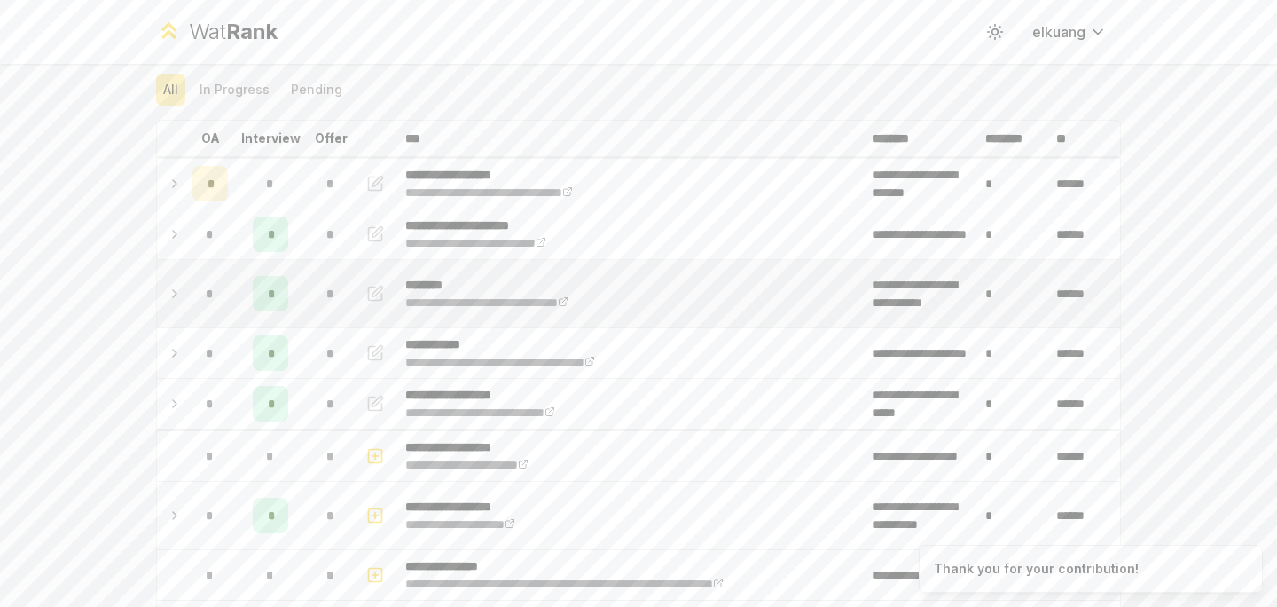
scroll to position [59, 0]
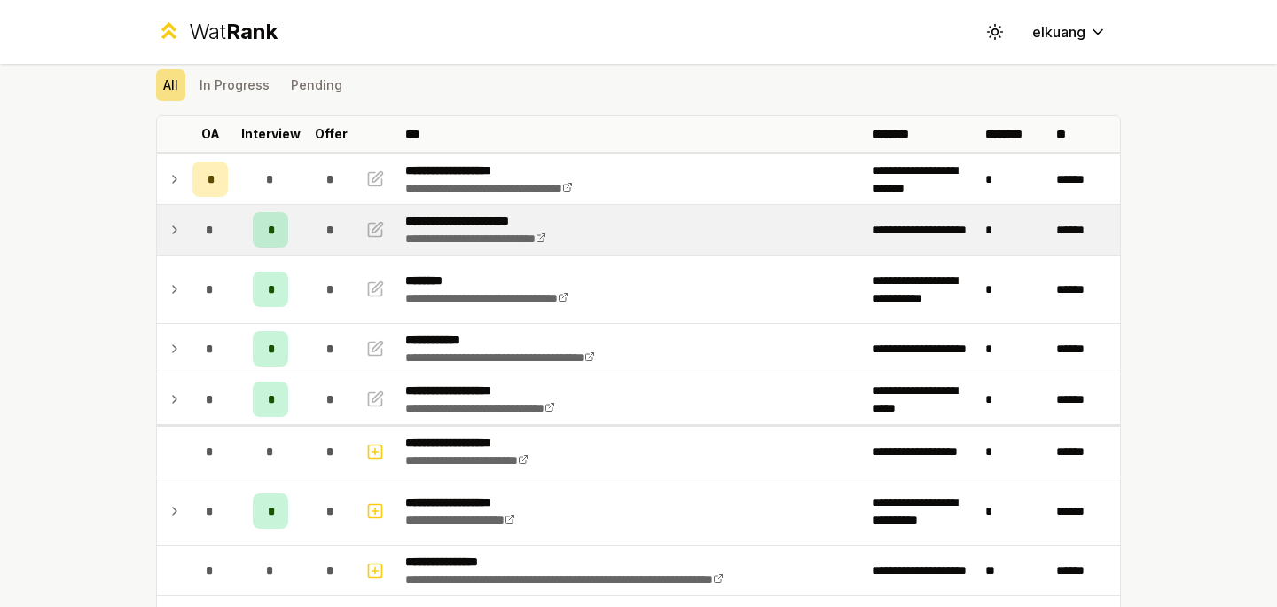
click at [435, 218] on p "**********" at bounding box center [497, 221] width 184 height 18
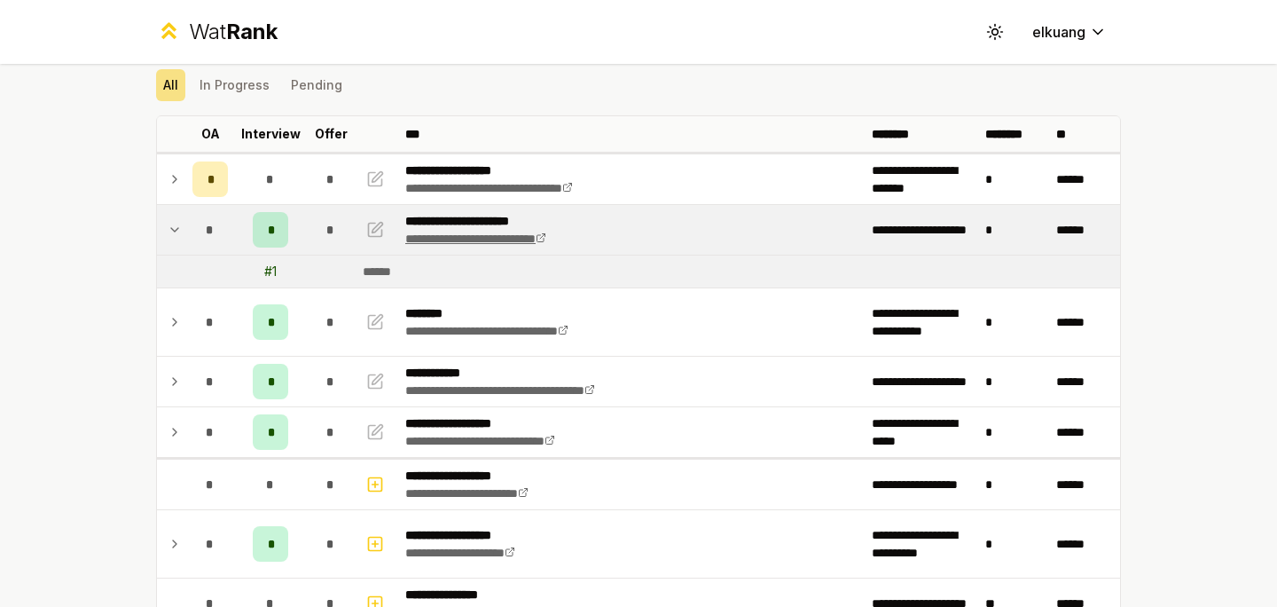
click at [439, 237] on link "**********" at bounding box center [475, 238] width 141 height 12
